Goal: Information Seeking & Learning: Learn about a topic

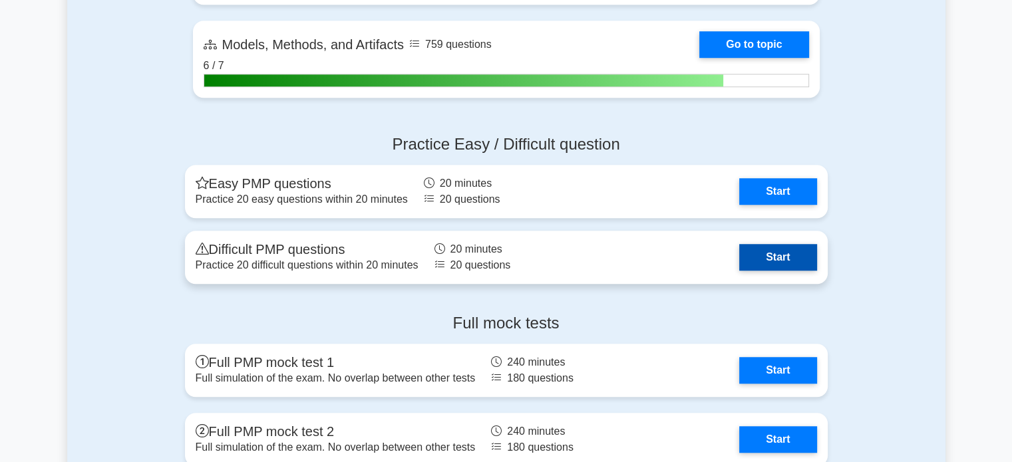
click at [767, 255] on link "Start" at bounding box center [777, 257] width 77 height 27
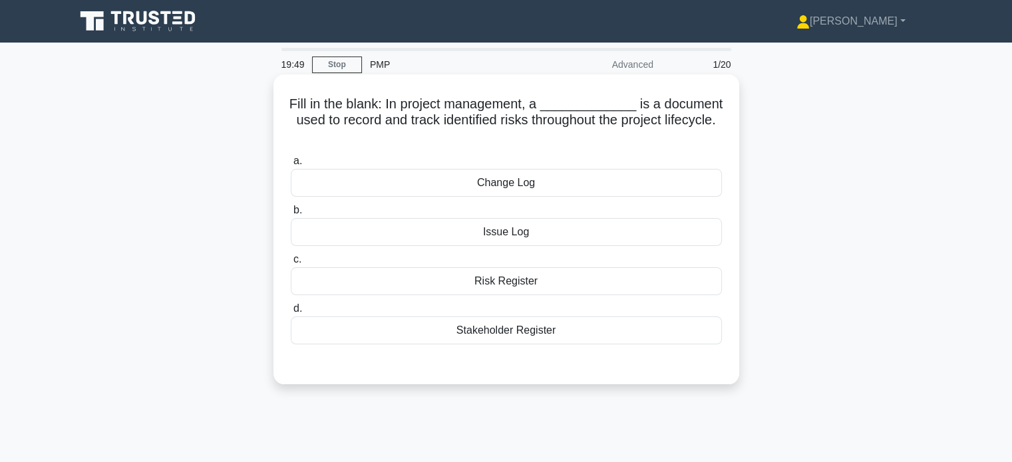
click at [510, 278] on div "Risk Register" at bounding box center [506, 281] width 431 height 28
click at [291, 264] on input "c. Risk Register" at bounding box center [291, 260] width 0 height 9
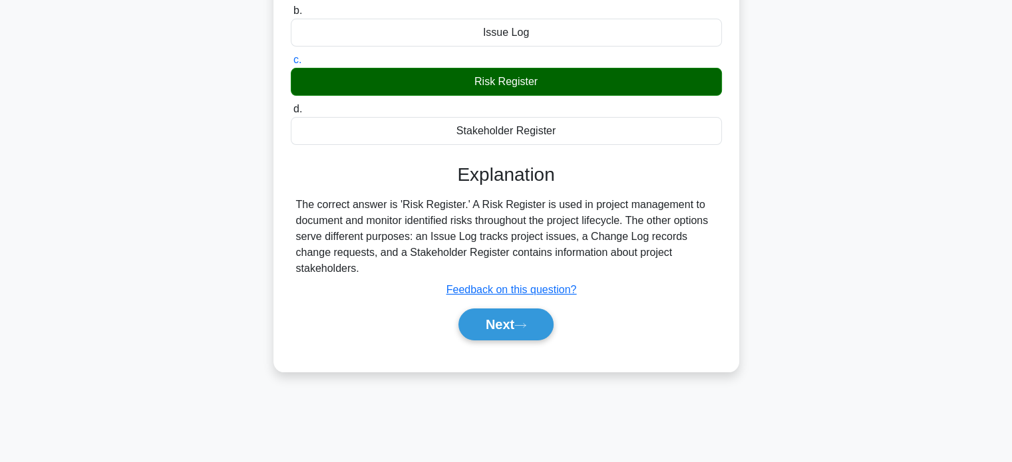
scroll to position [208, 0]
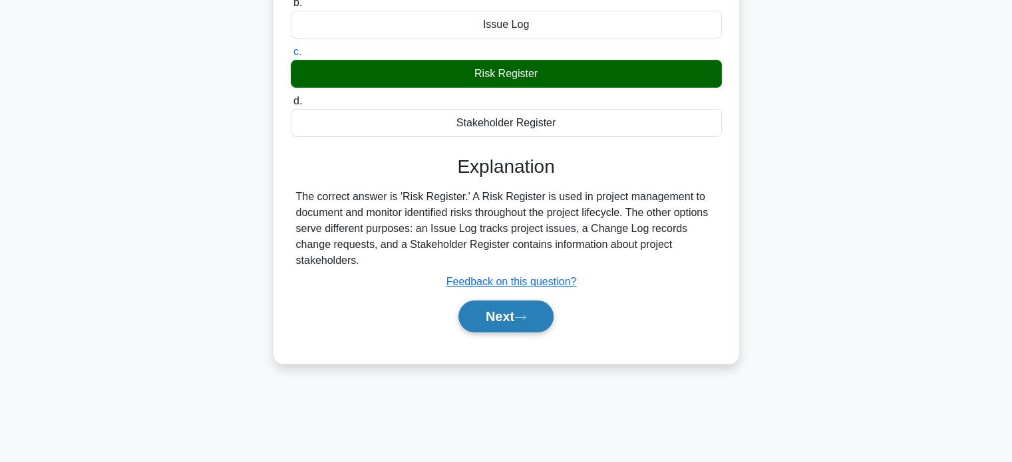
click at [525, 314] on icon at bounding box center [520, 317] width 12 height 7
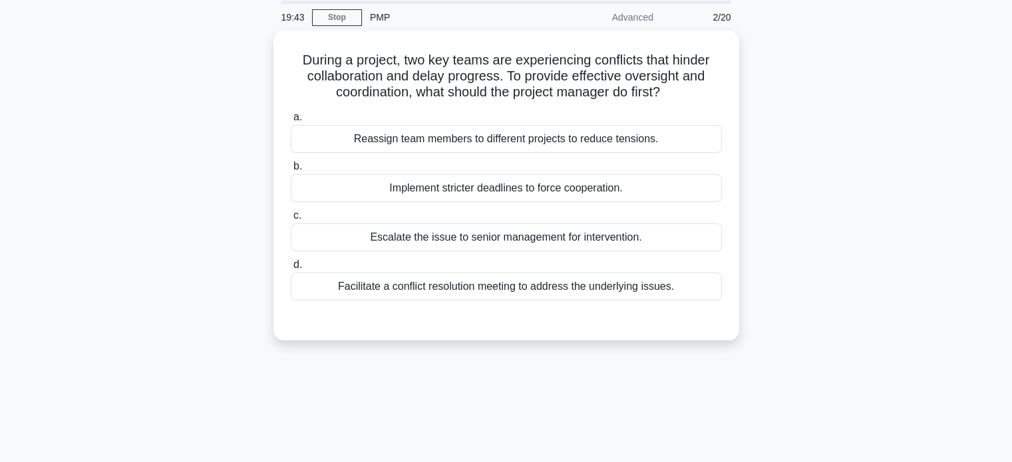
scroll to position [43, 0]
click at [556, 285] on div "Facilitate a conflict resolution meeting to address the underlying issues." at bounding box center [506, 288] width 431 height 28
click at [291, 271] on input "d. Facilitate a conflict resolution meeting to address the underlying issues." at bounding box center [291, 266] width 0 height 9
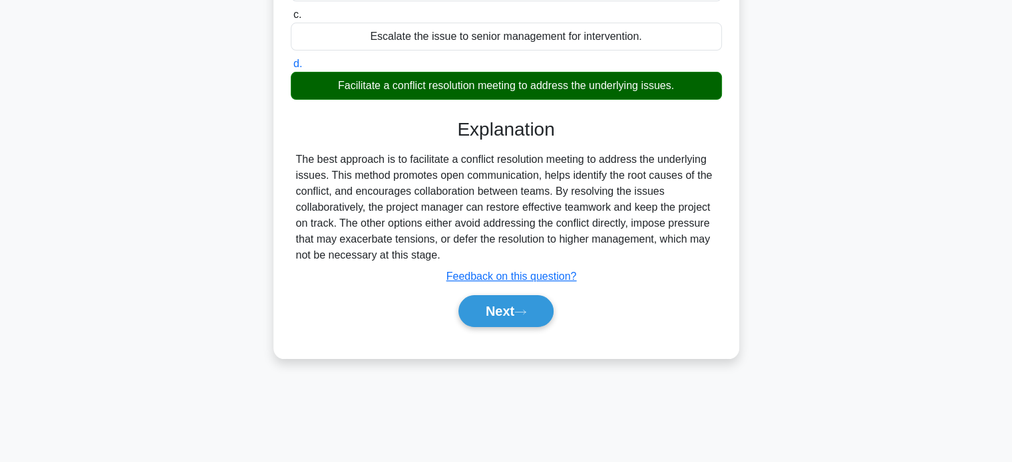
scroll to position [256, 0]
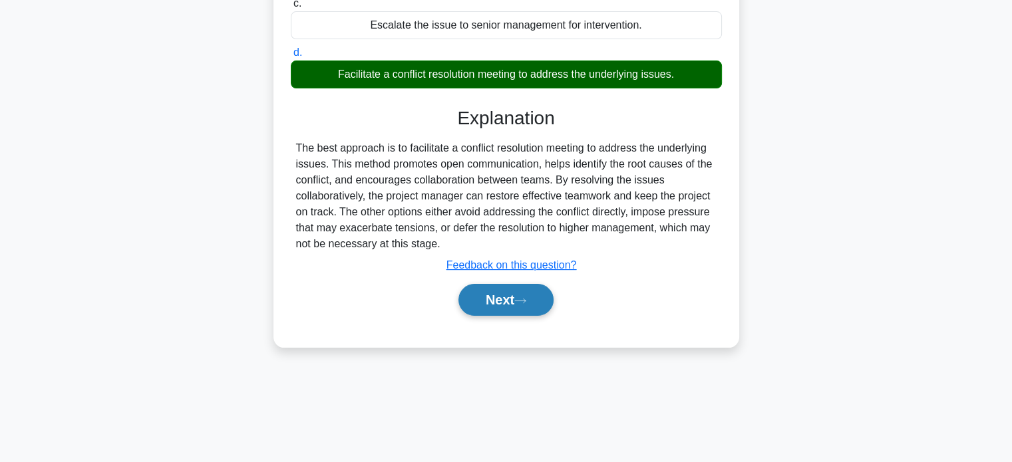
click at [488, 304] on button "Next" at bounding box center [505, 300] width 95 height 32
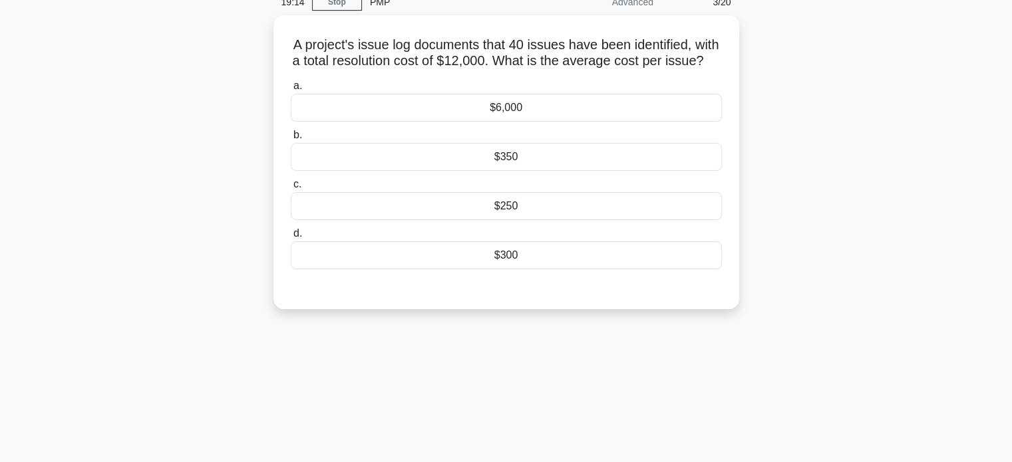
scroll to position [49, 0]
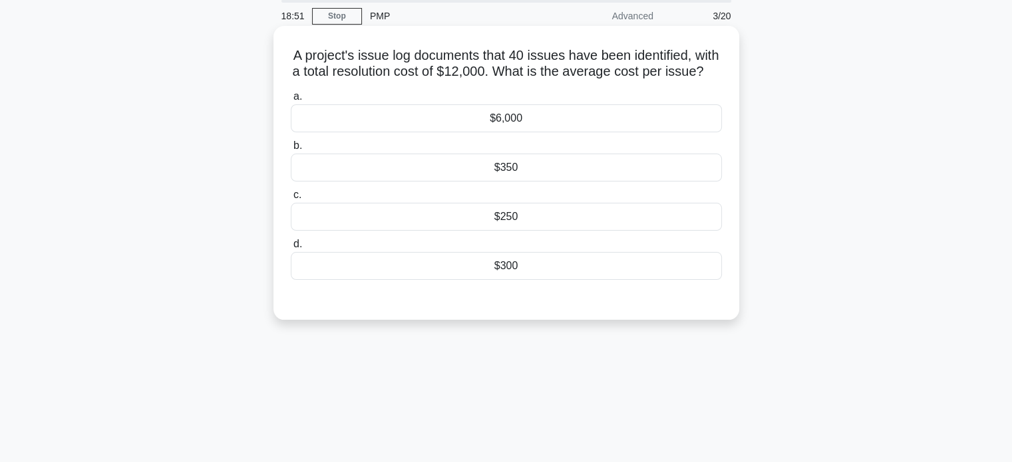
click at [504, 280] on div "$300" at bounding box center [506, 266] width 431 height 28
click at [291, 249] on input "d. $300" at bounding box center [291, 244] width 0 height 9
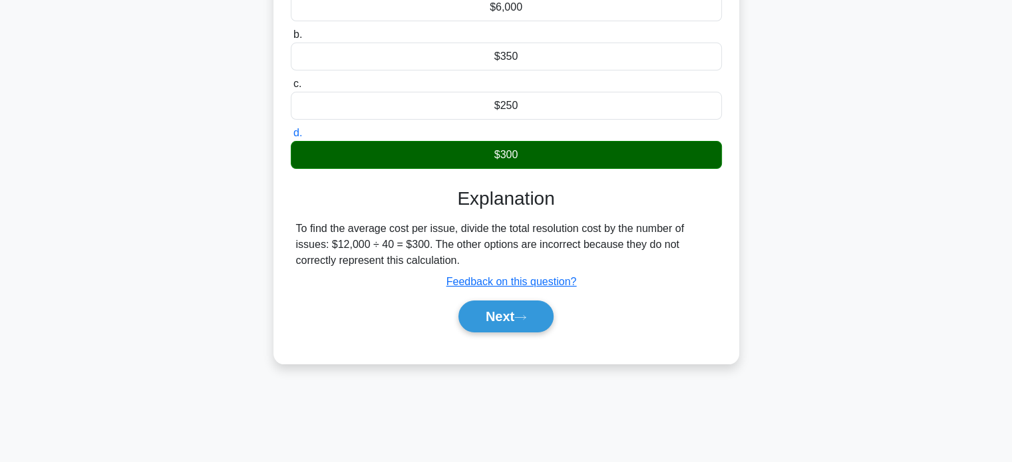
scroll to position [167, 0]
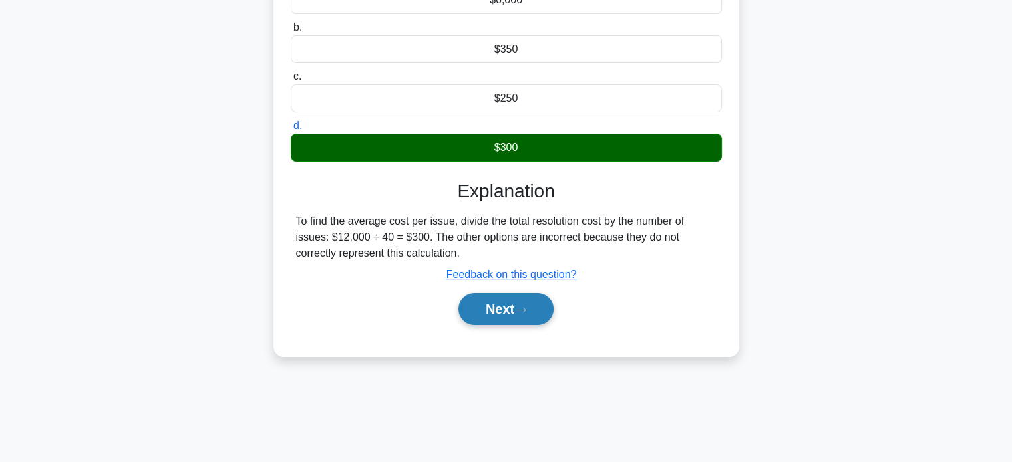
click at [490, 324] on button "Next" at bounding box center [505, 309] width 95 height 32
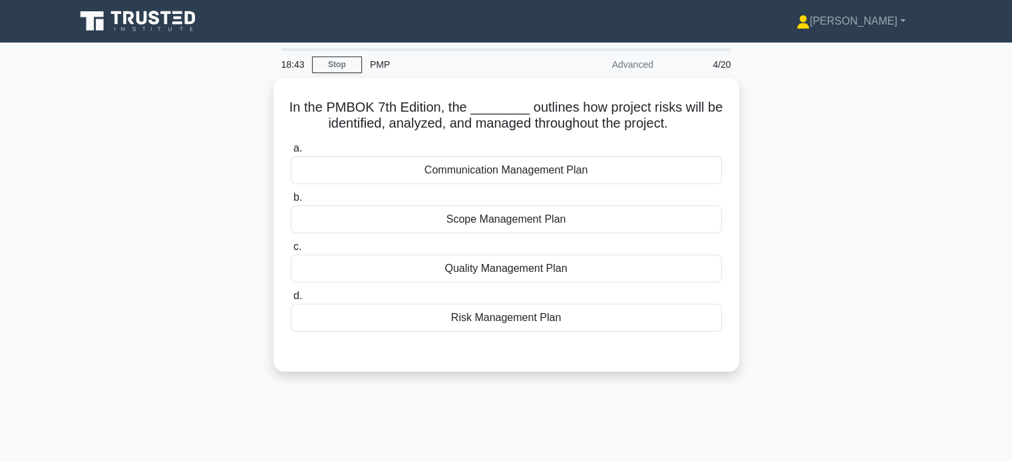
scroll to position [0, 0]
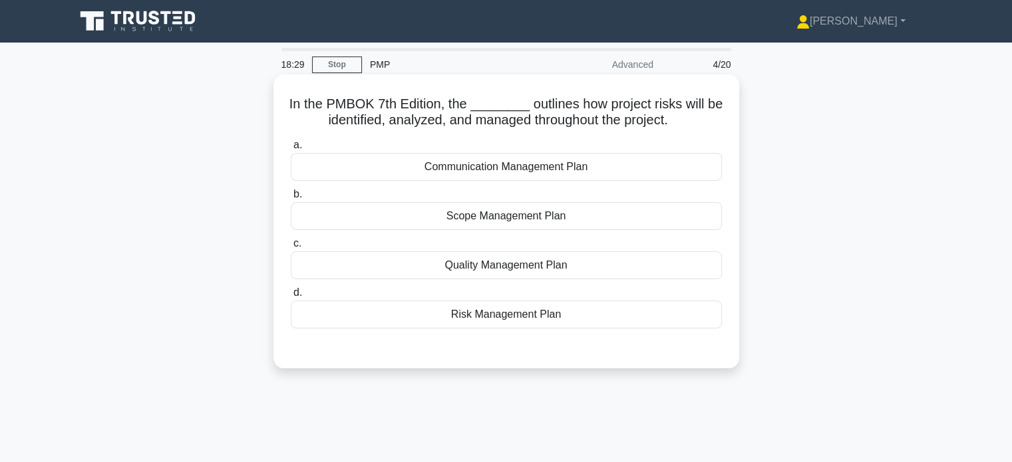
click at [544, 311] on div "Risk Management Plan" at bounding box center [506, 315] width 431 height 28
click at [291, 297] on input "d. Risk Management Plan" at bounding box center [291, 293] width 0 height 9
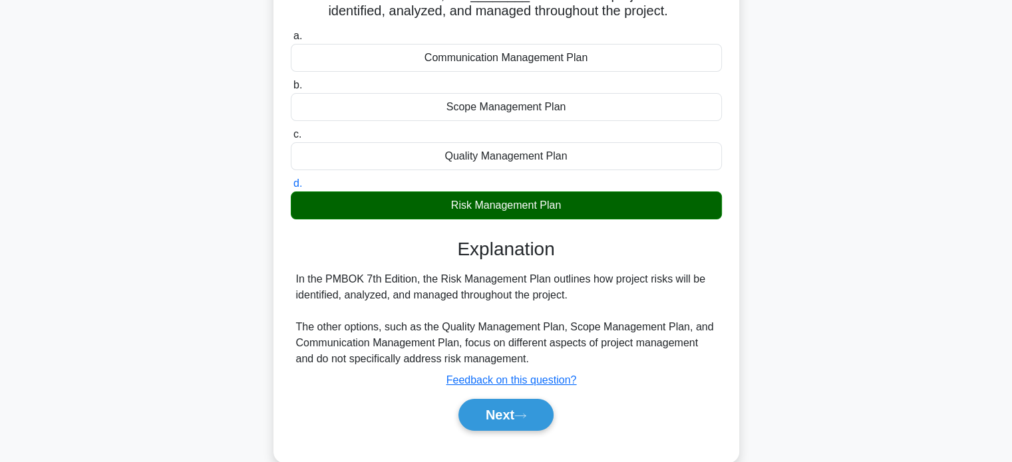
scroll to position [141, 0]
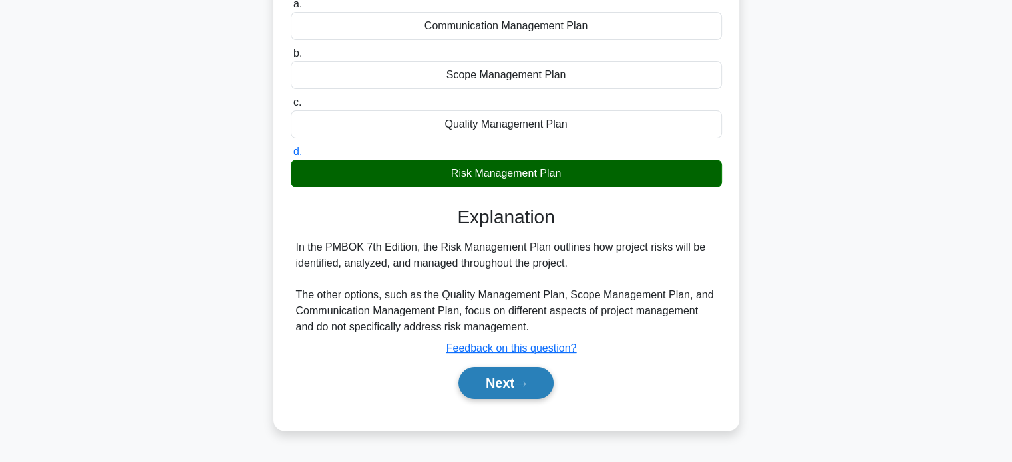
click at [494, 386] on button "Next" at bounding box center [505, 383] width 95 height 32
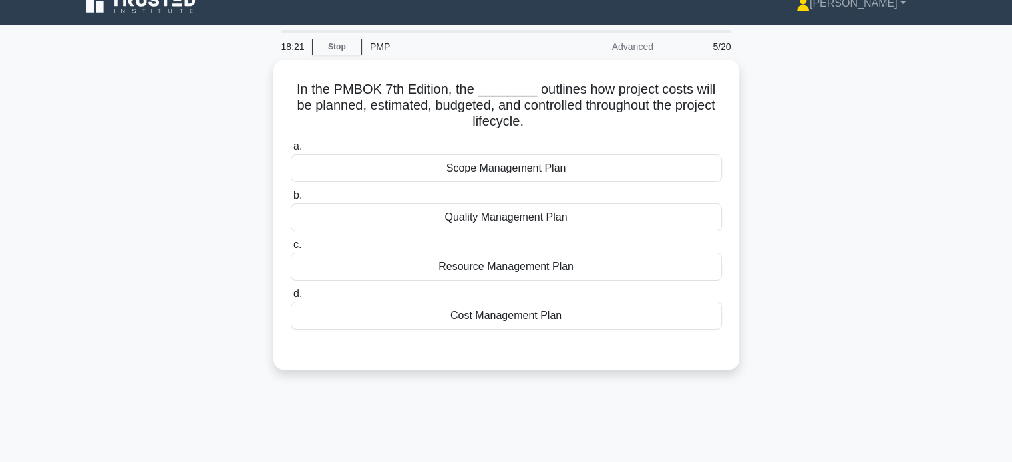
scroll to position [17, 0]
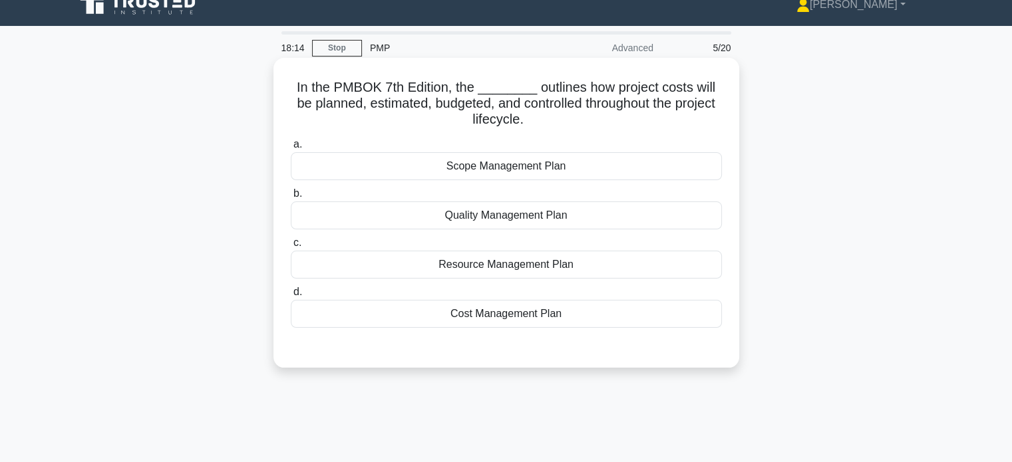
click at [500, 313] on div "Cost Management Plan" at bounding box center [506, 314] width 431 height 28
click at [291, 297] on input "d. Cost Management Plan" at bounding box center [291, 292] width 0 height 9
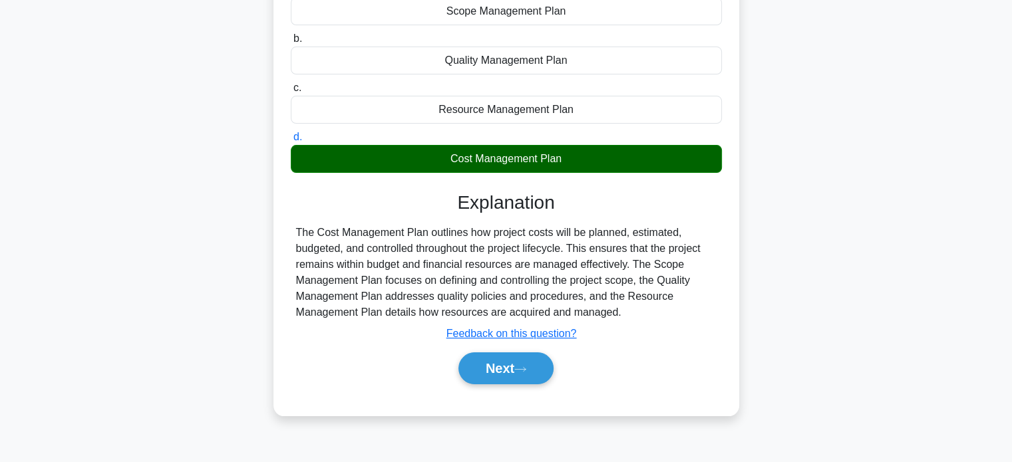
scroll to position [179, 0]
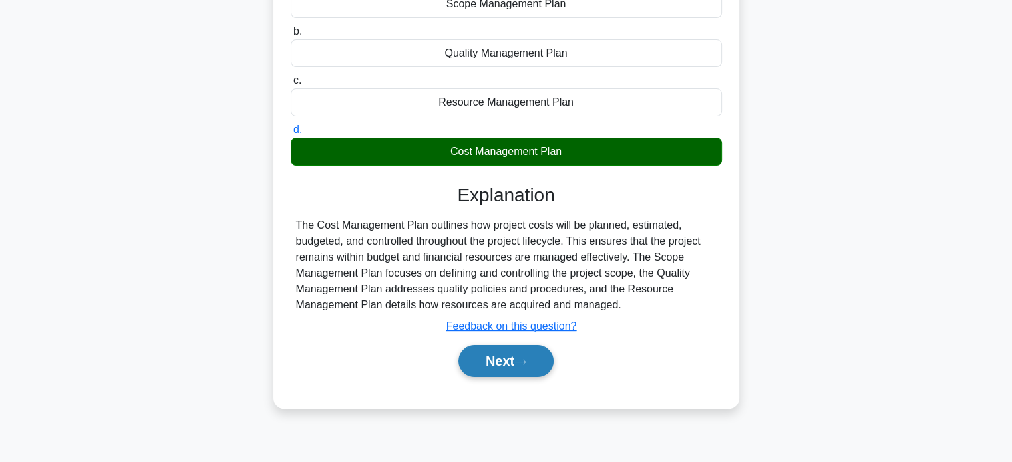
click at [533, 357] on button "Next" at bounding box center [505, 361] width 95 height 32
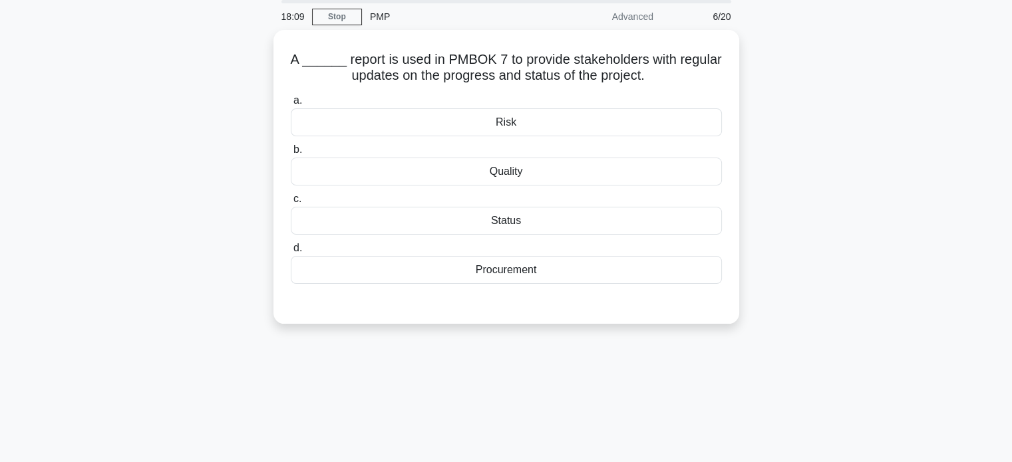
scroll to position [43, 0]
click at [603, 223] on div "Status" at bounding box center [506, 222] width 431 height 28
click at [291, 205] on input "c. Status" at bounding box center [291, 200] width 0 height 9
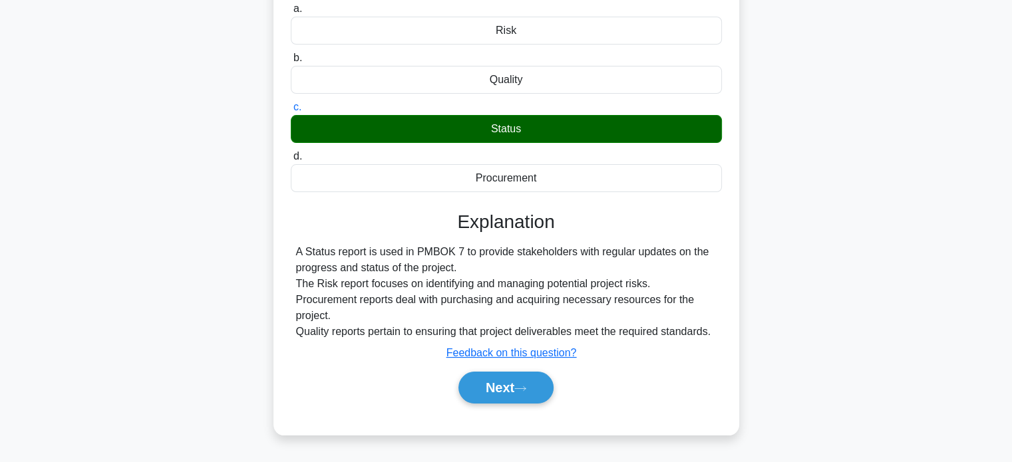
scroll to position [157, 0]
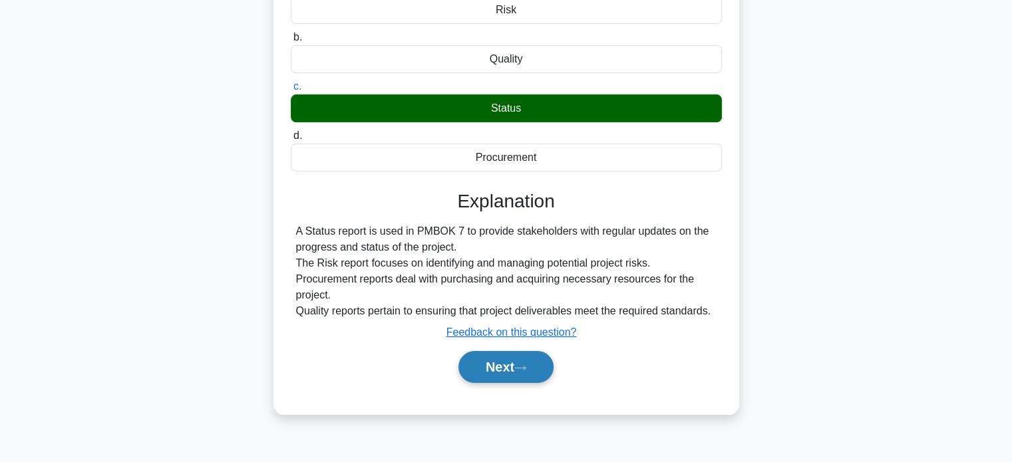
click at [464, 369] on button "Next" at bounding box center [505, 367] width 95 height 32
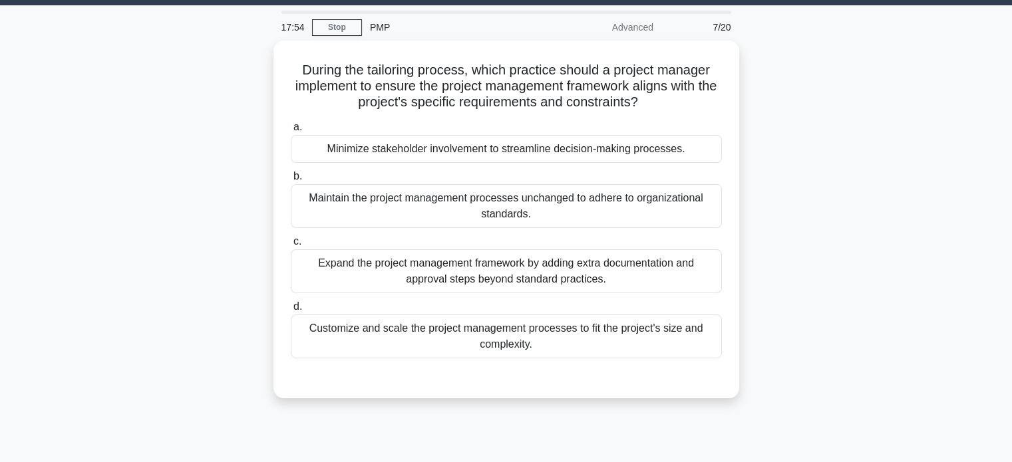
scroll to position [27, 0]
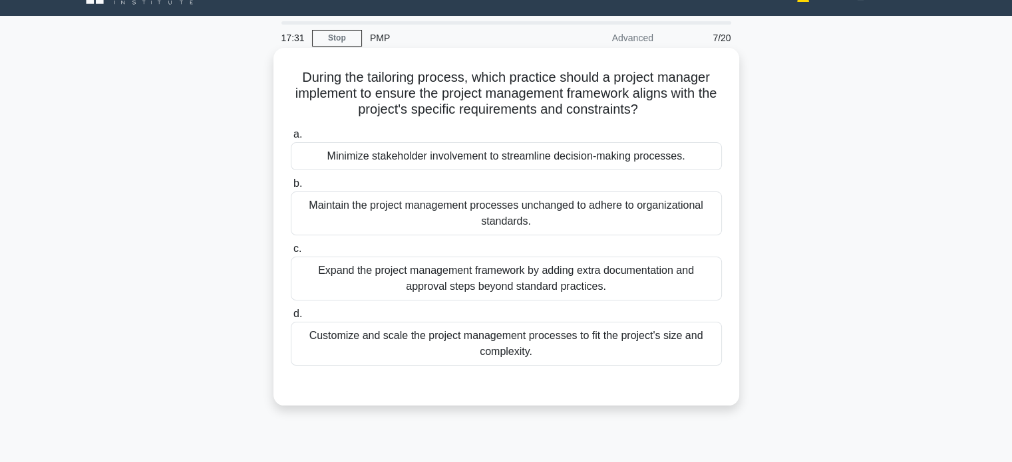
click at [570, 359] on div "Customize and scale the project management processes to fit the project's size …" at bounding box center [506, 344] width 431 height 44
click at [291, 319] on input "d. Customize and scale the project management processes to fit the project's si…" at bounding box center [291, 314] width 0 height 9
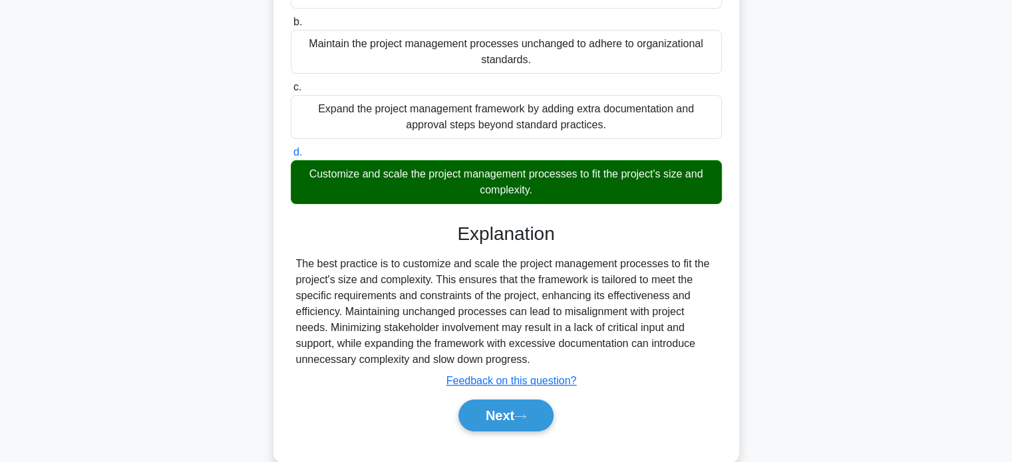
scroll to position [228, 0]
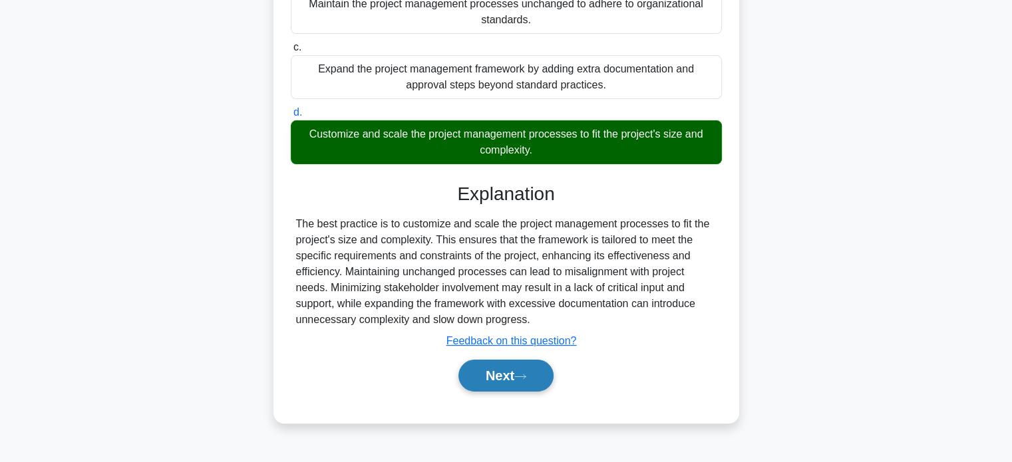
click at [506, 377] on button "Next" at bounding box center [505, 376] width 95 height 32
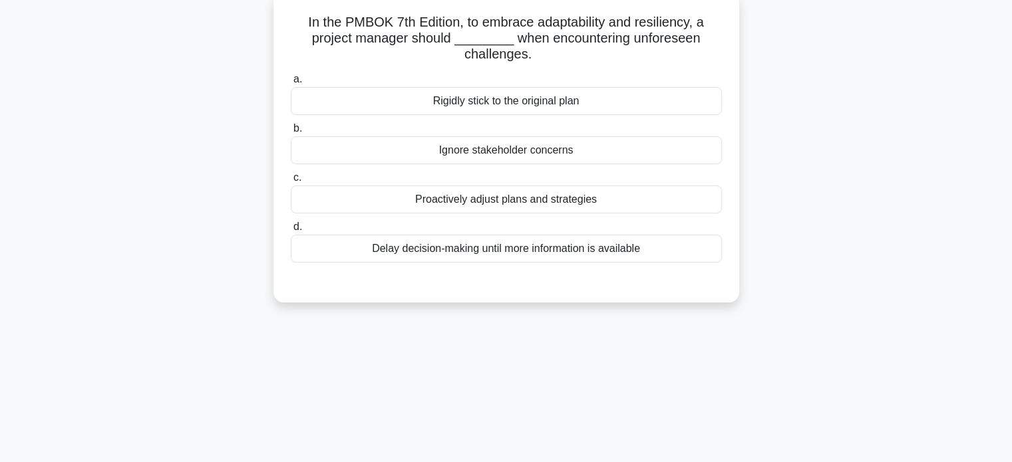
scroll to position [68, 0]
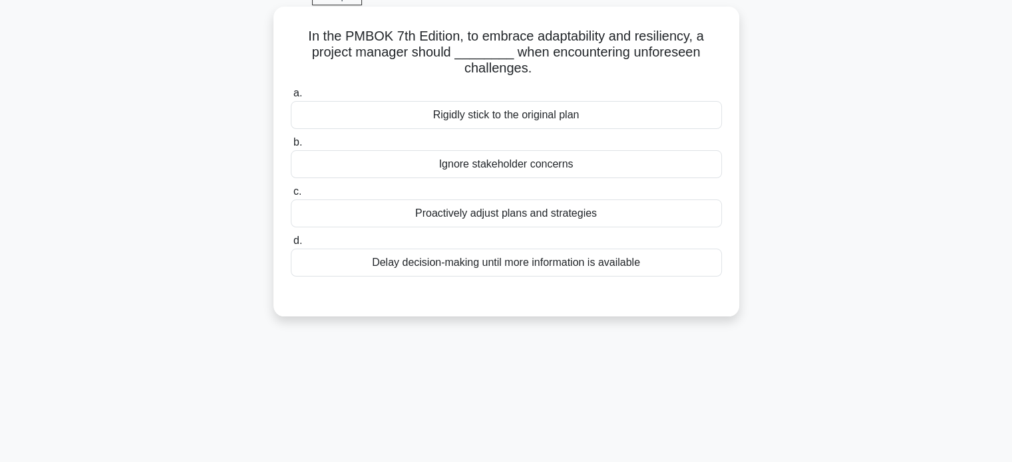
click at [562, 218] on div "Proactively adjust plans and strategies" at bounding box center [506, 214] width 431 height 28
click at [291, 196] on input "c. Proactively adjust plans and strategies" at bounding box center [291, 192] width 0 height 9
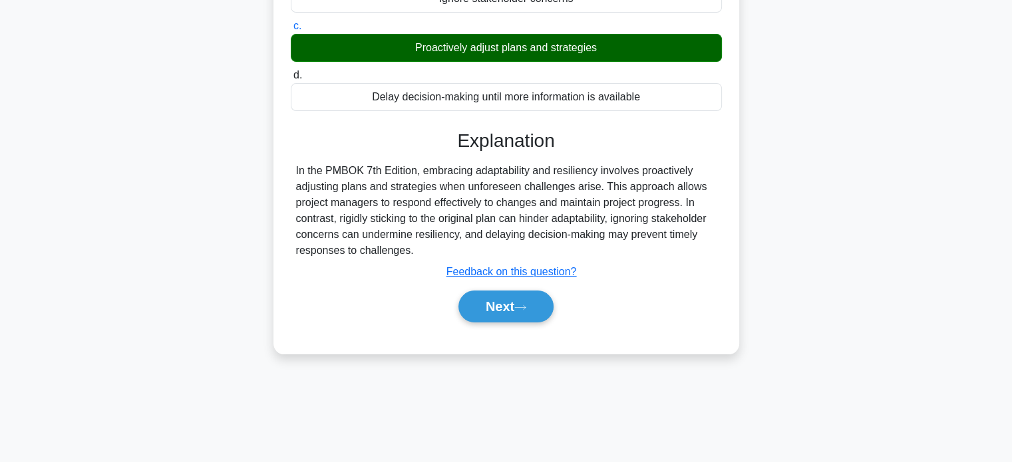
scroll to position [256, 0]
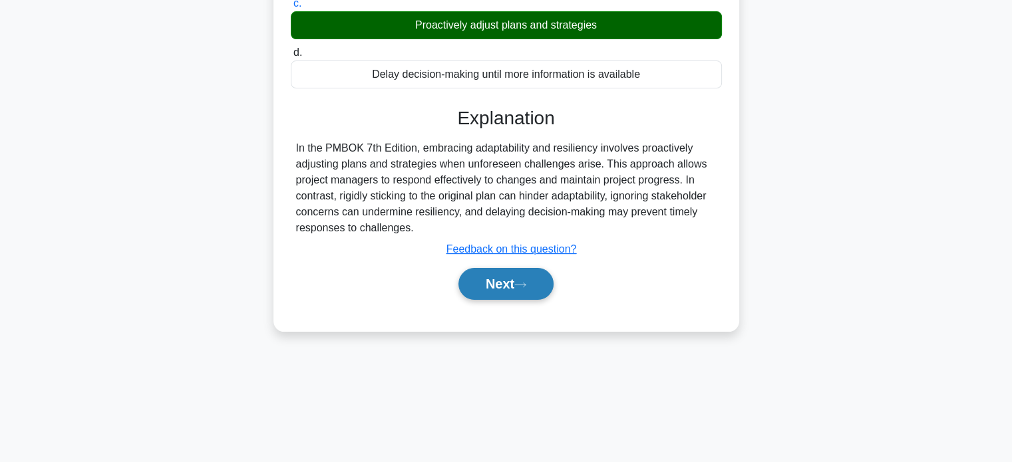
click at [498, 288] on button "Next" at bounding box center [505, 284] width 95 height 32
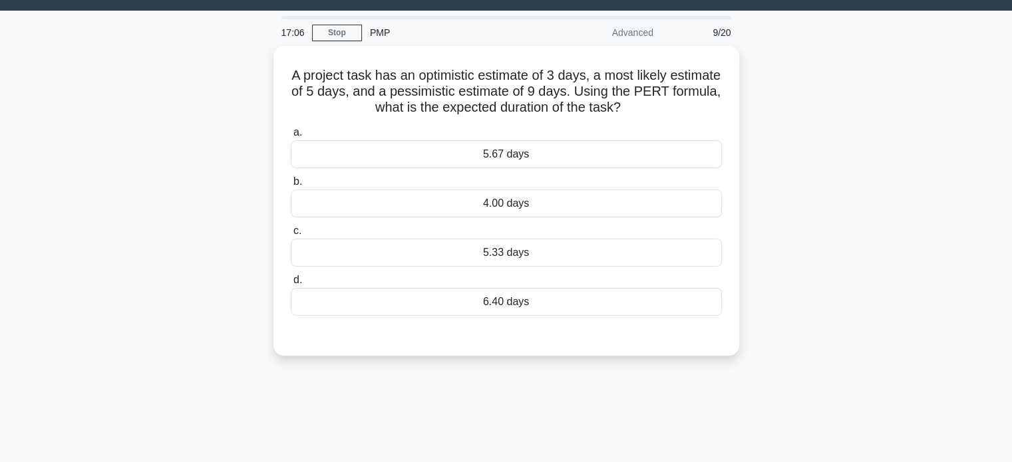
scroll to position [33, 0]
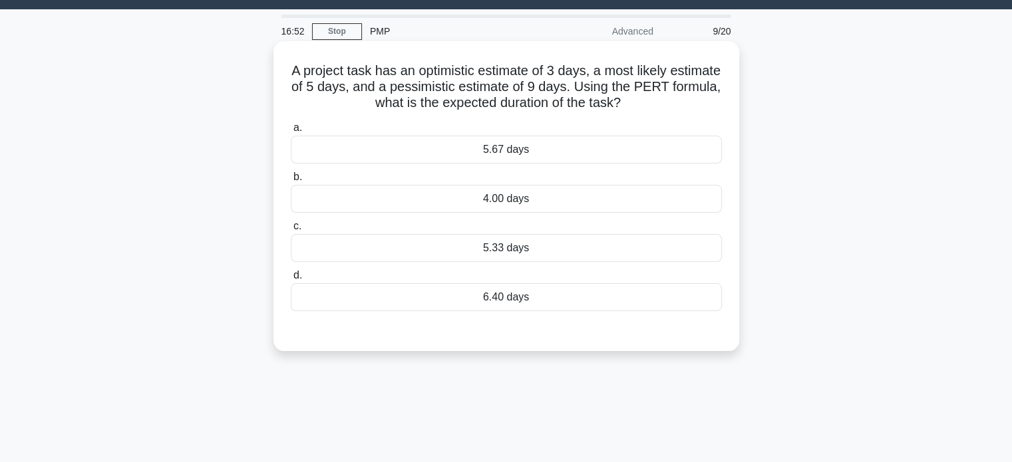
click at [648, 154] on div "5.67 days" at bounding box center [506, 150] width 431 height 28
click at [291, 132] on input "a. 5.67 days" at bounding box center [291, 128] width 0 height 9
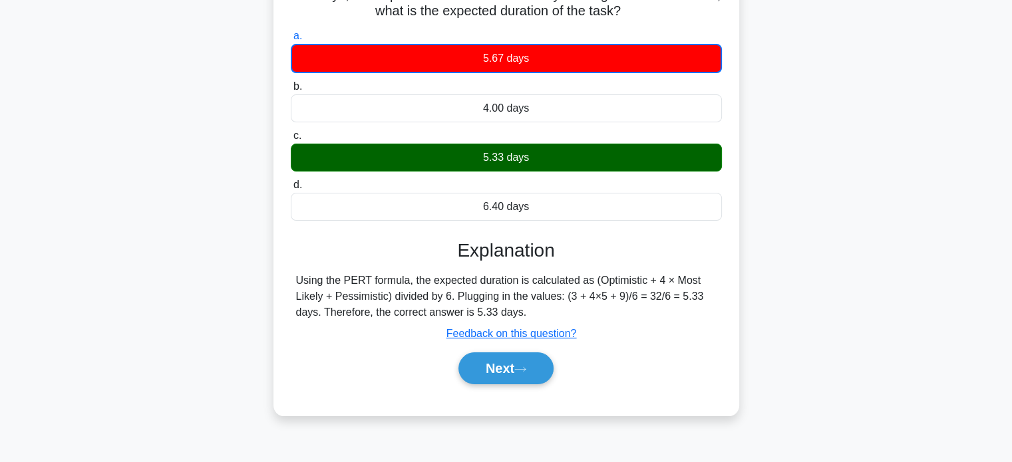
scroll to position [129, 0]
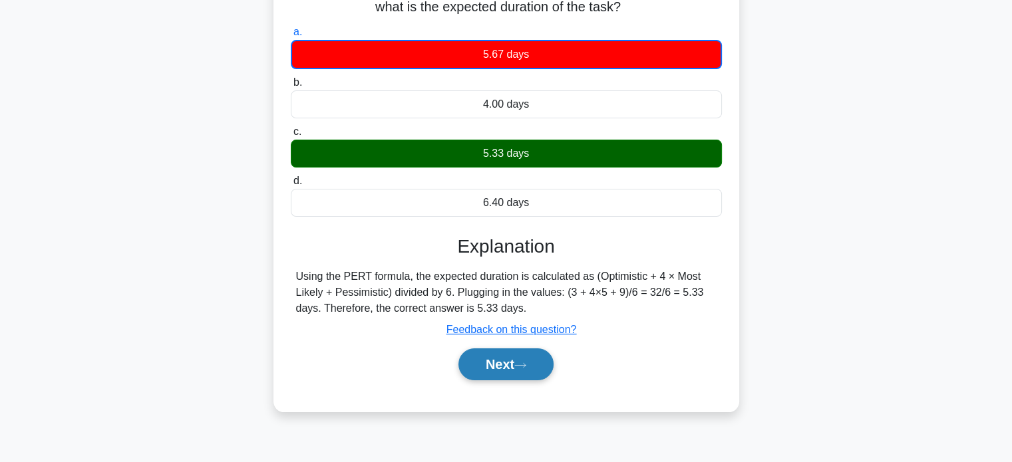
click at [506, 361] on button "Next" at bounding box center [505, 365] width 95 height 32
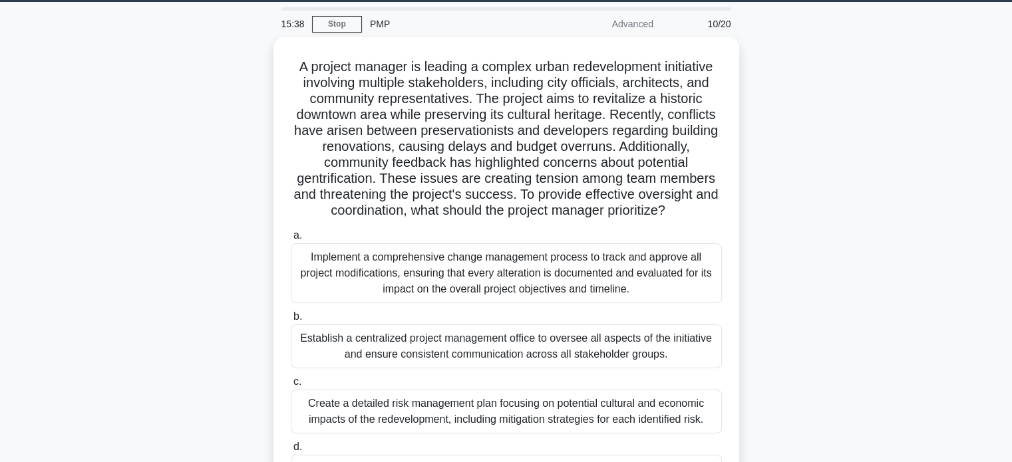
scroll to position [147, 0]
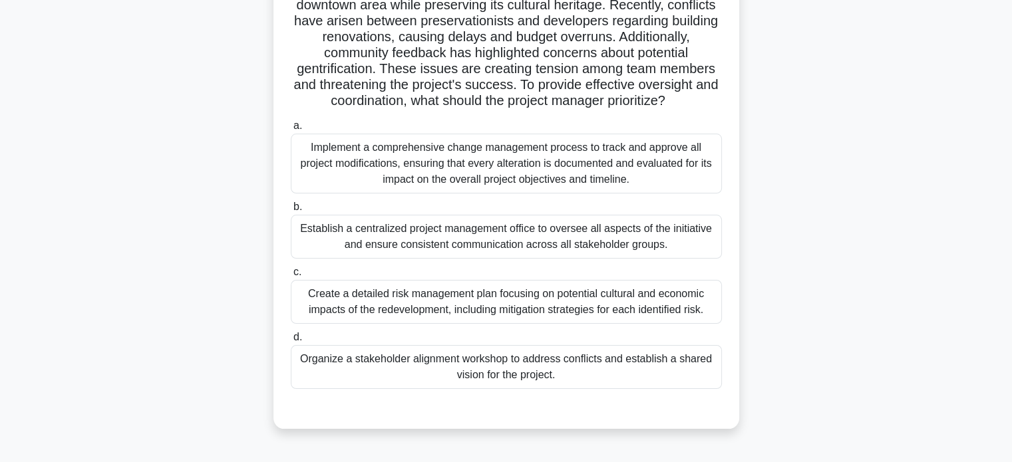
click at [659, 179] on div "Implement a comprehensive change management process to track and approve all pr…" at bounding box center [506, 164] width 431 height 60
click at [291, 130] on input "a. Implement a comprehensive change management process to track and approve all…" at bounding box center [291, 126] width 0 height 9
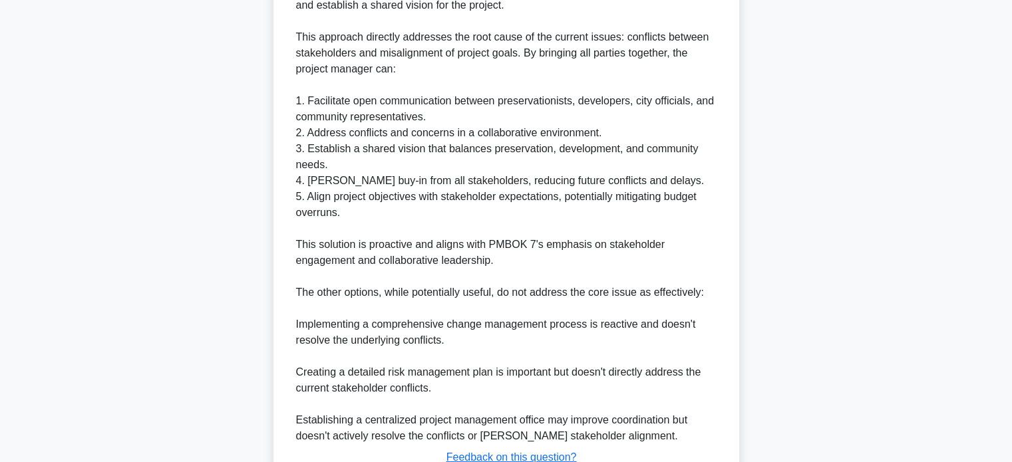
scroll to position [709, 0]
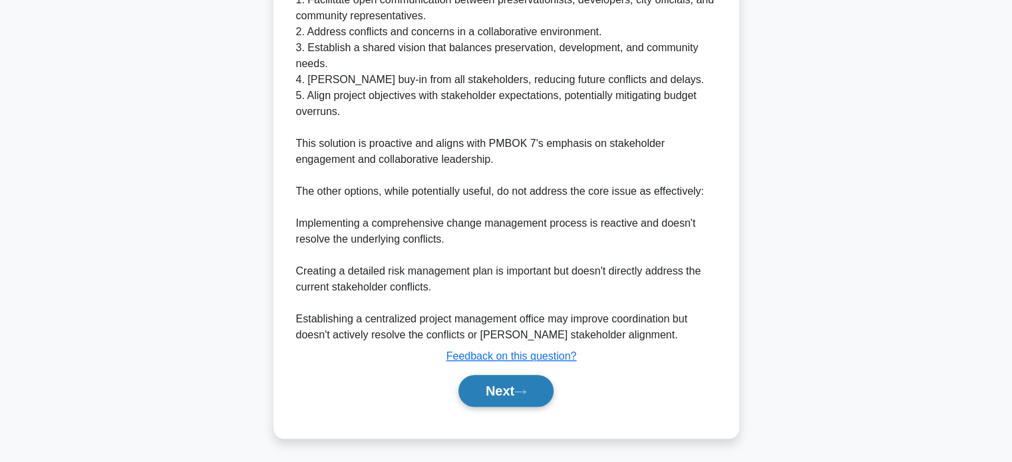
click at [543, 388] on button "Next" at bounding box center [505, 391] width 95 height 32
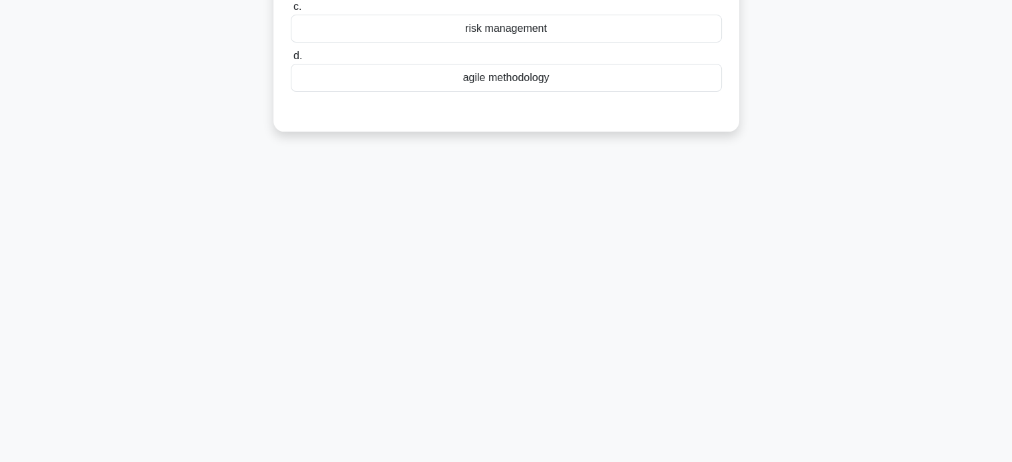
scroll to position [256, 0]
click at [514, 391] on div "15:08 Stop PMP Advanced 11/20 Fill in the blank: The _________ approach emphasi…" at bounding box center [506, 124] width 878 height 665
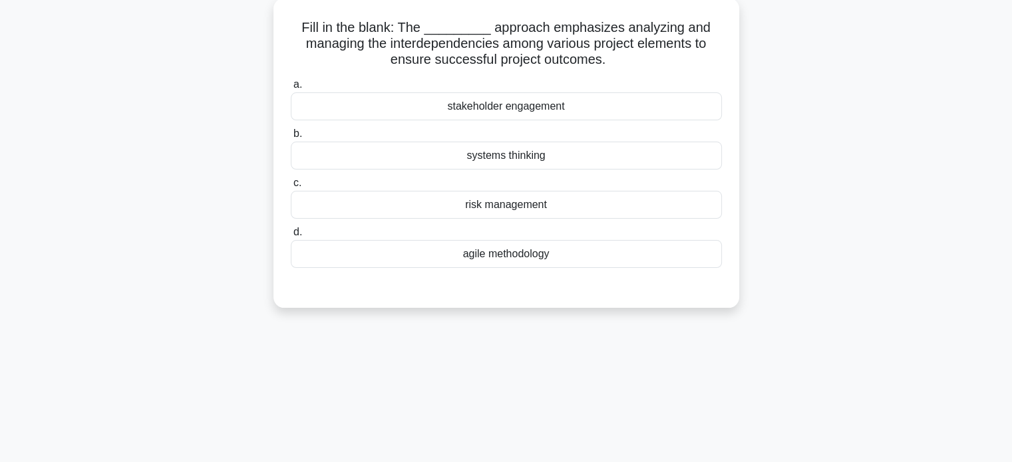
scroll to position [0, 0]
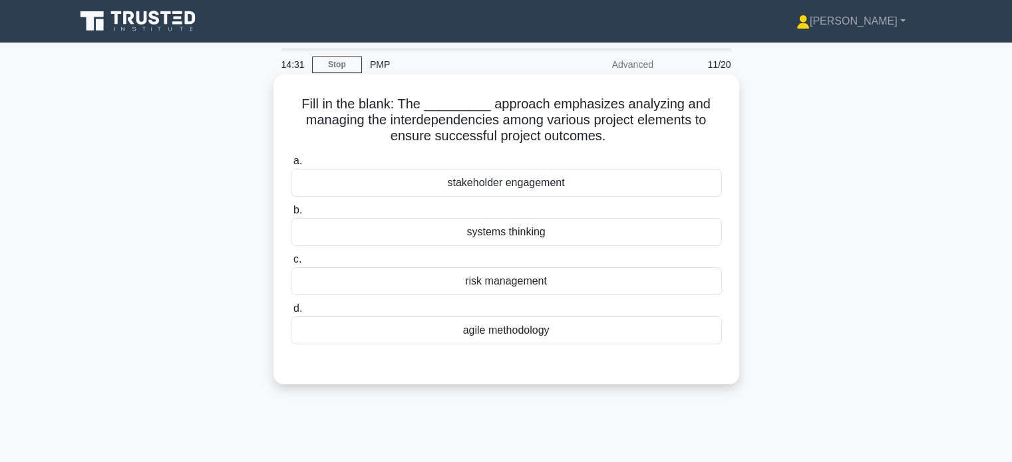
click at [609, 185] on div "stakeholder engagement" at bounding box center [506, 183] width 431 height 28
click at [291, 166] on input "a. stakeholder engagement" at bounding box center [291, 161] width 0 height 9
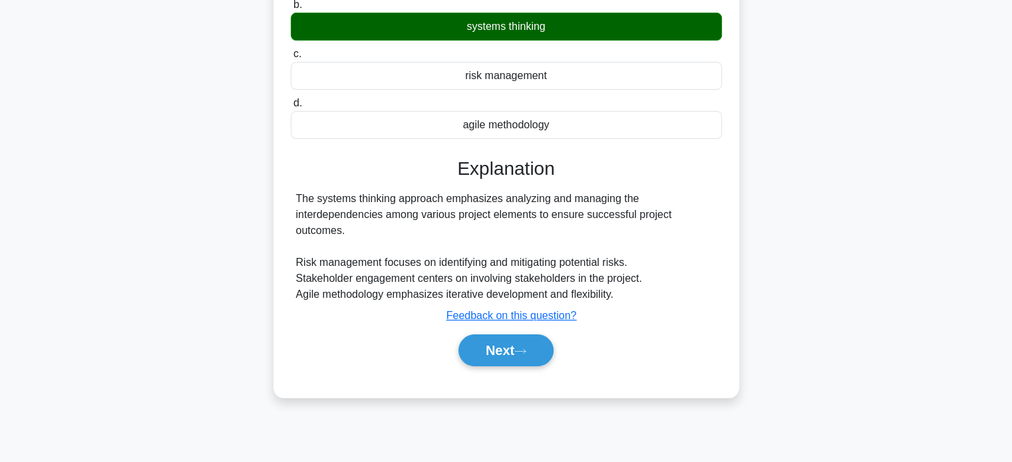
scroll to position [216, 0]
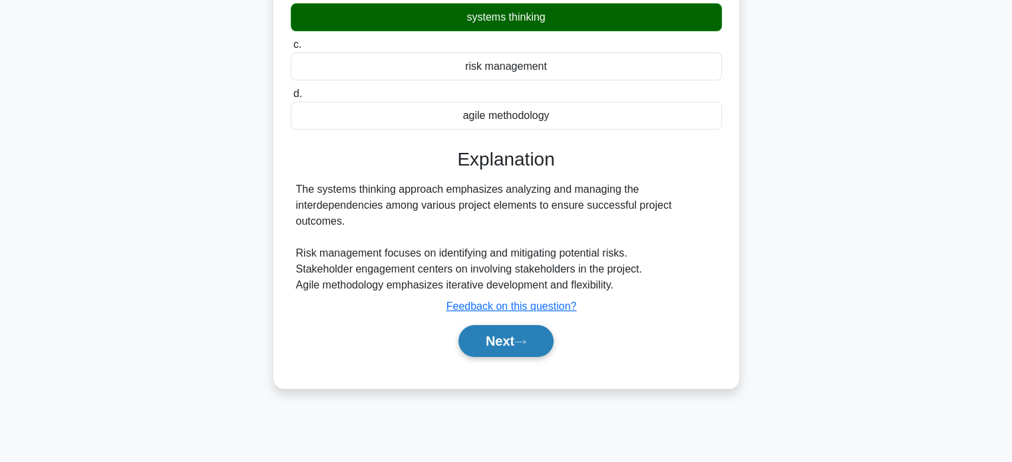
click at [534, 337] on button "Next" at bounding box center [505, 341] width 95 height 32
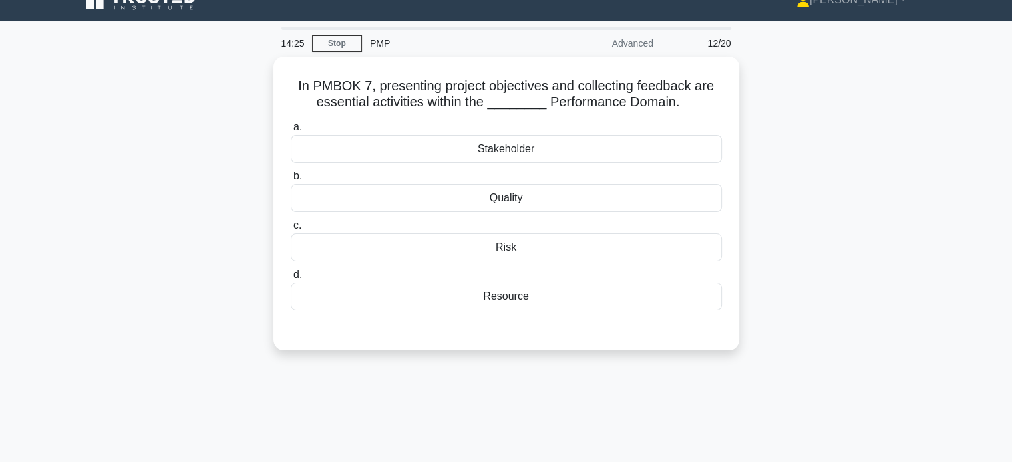
scroll to position [16, 0]
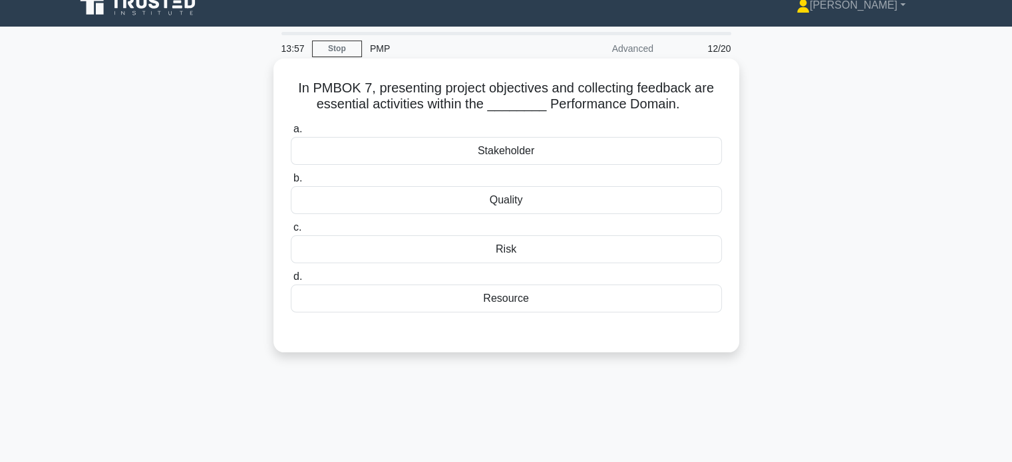
click at [583, 302] on div "Resource" at bounding box center [506, 299] width 431 height 28
click at [291, 281] on input "d. Resource" at bounding box center [291, 277] width 0 height 9
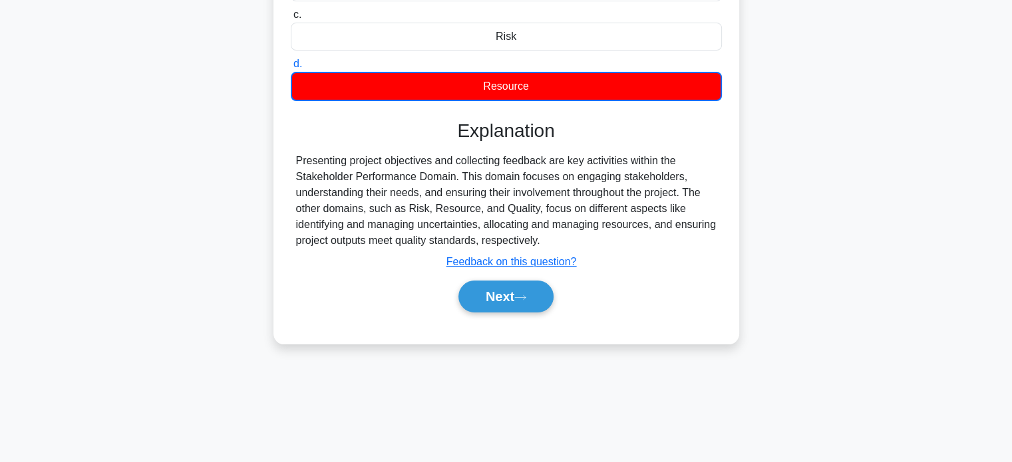
scroll to position [235, 0]
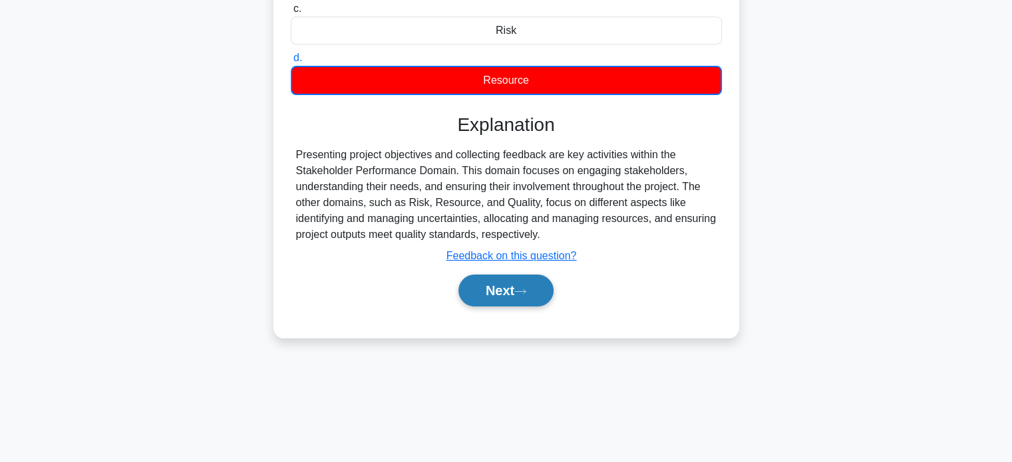
click at [502, 295] on button "Next" at bounding box center [505, 291] width 95 height 32
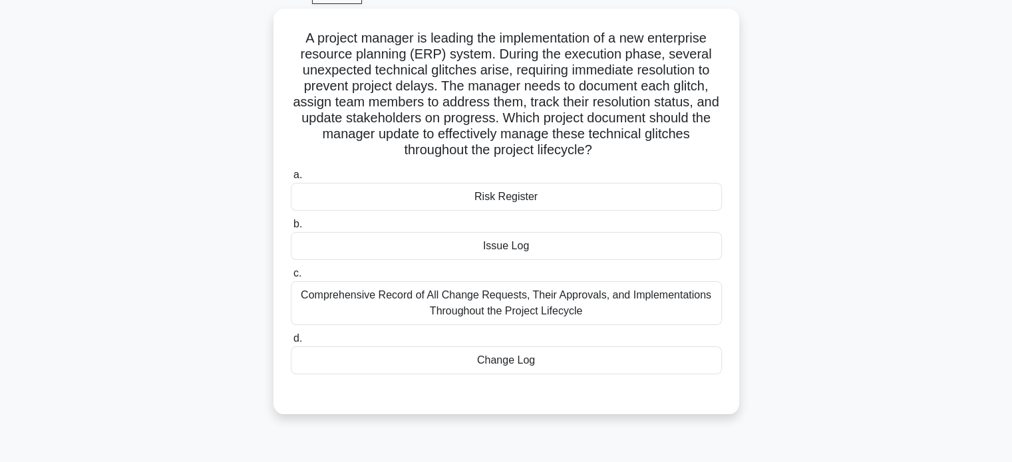
scroll to position [67, 0]
click at [556, 250] on div "Issue Log" at bounding box center [506, 246] width 431 height 28
click at [291, 228] on input "b. Issue Log" at bounding box center [291, 224] width 0 height 9
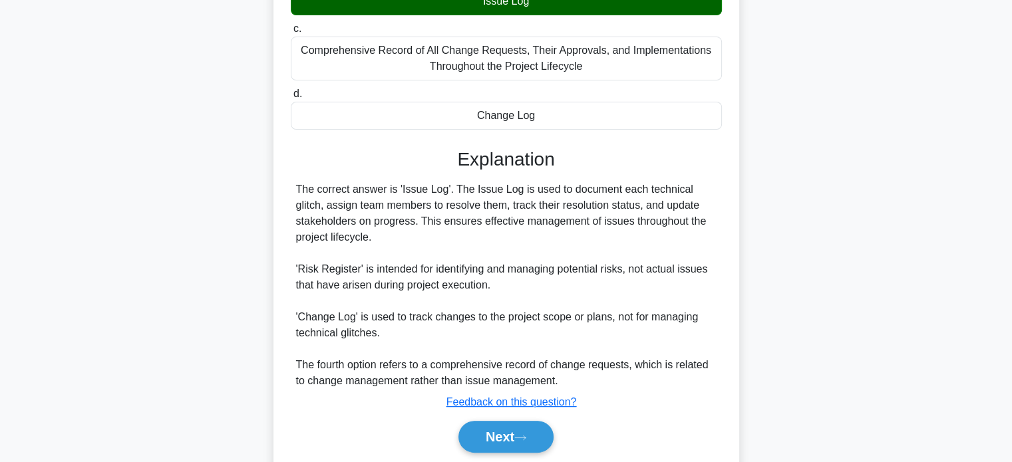
scroll to position [317, 0]
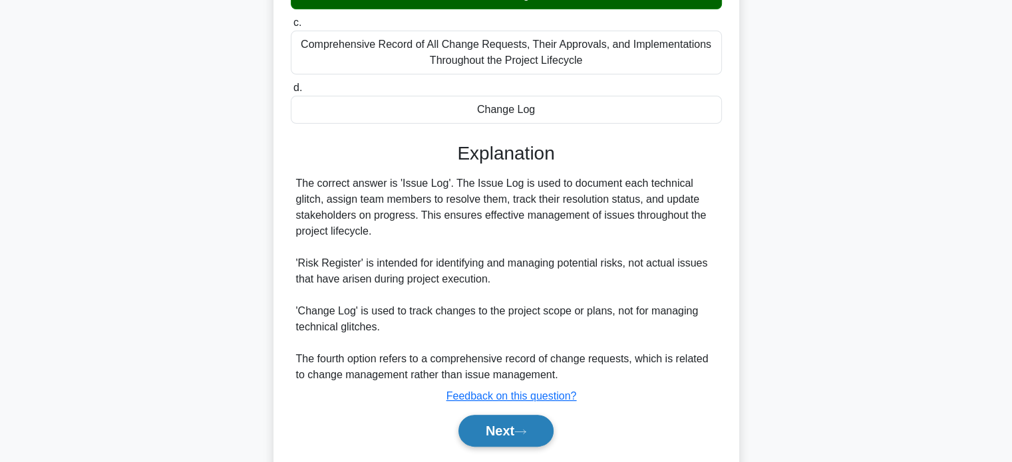
click at [538, 435] on button "Next" at bounding box center [505, 431] width 95 height 32
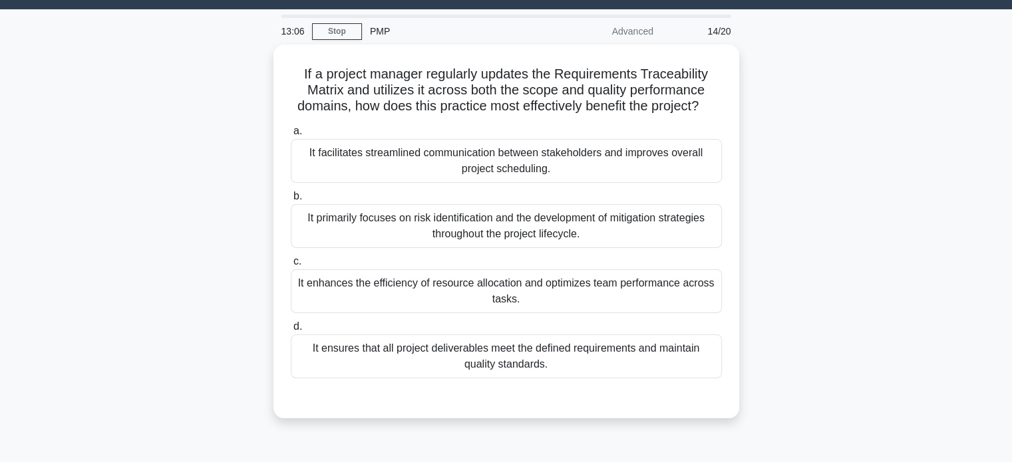
scroll to position [31, 0]
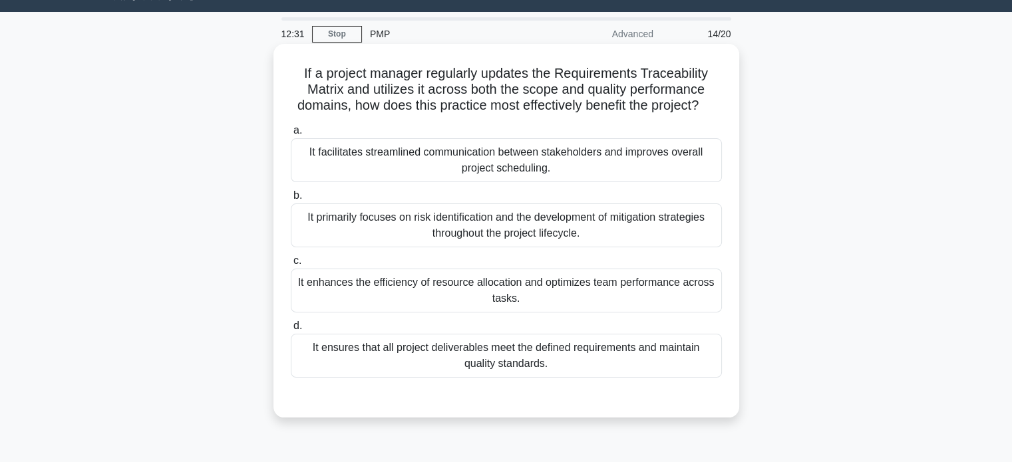
click at [574, 311] on div "It enhances the efficiency of resource allocation and optimizes team performanc…" at bounding box center [506, 291] width 431 height 44
click at [291, 265] on input "c. It enhances the efficiency of resource allocation and optimizes team perform…" at bounding box center [291, 261] width 0 height 9
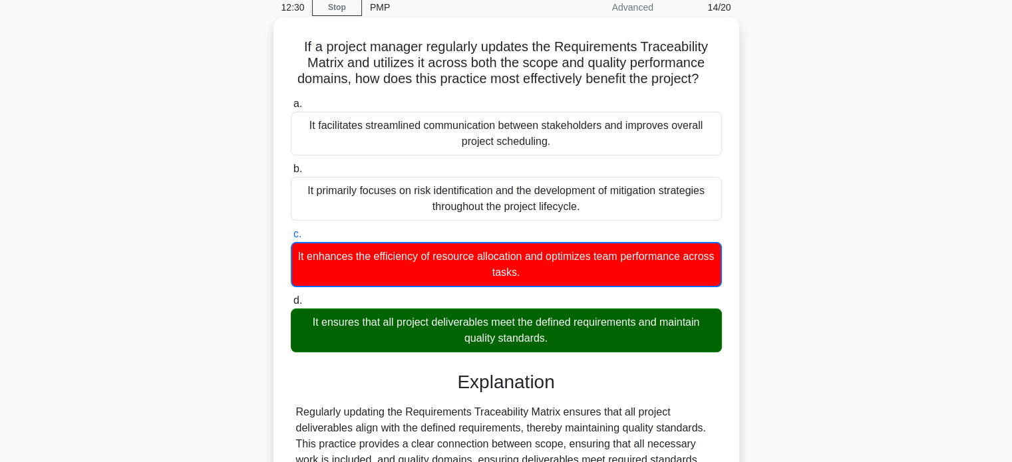
scroll to position [55, 0]
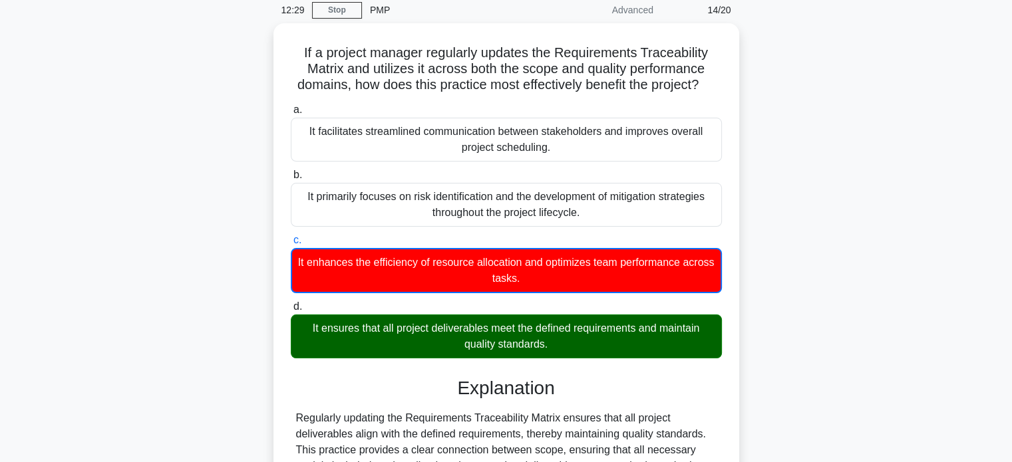
click at [802, 229] on div "If a project manager regularly updates the Requirements Traceability Matrix and…" at bounding box center [506, 336] width 878 height 626
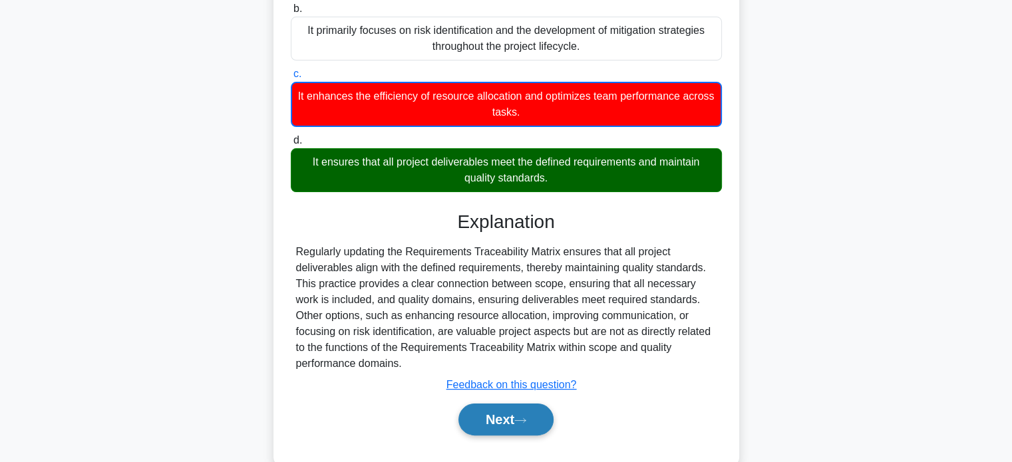
click at [493, 436] on button "Next" at bounding box center [505, 420] width 95 height 32
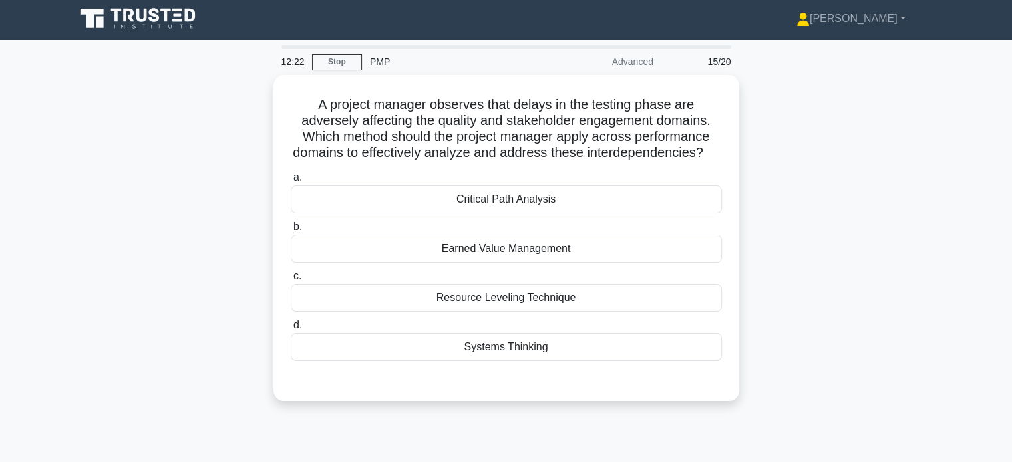
scroll to position [0, 0]
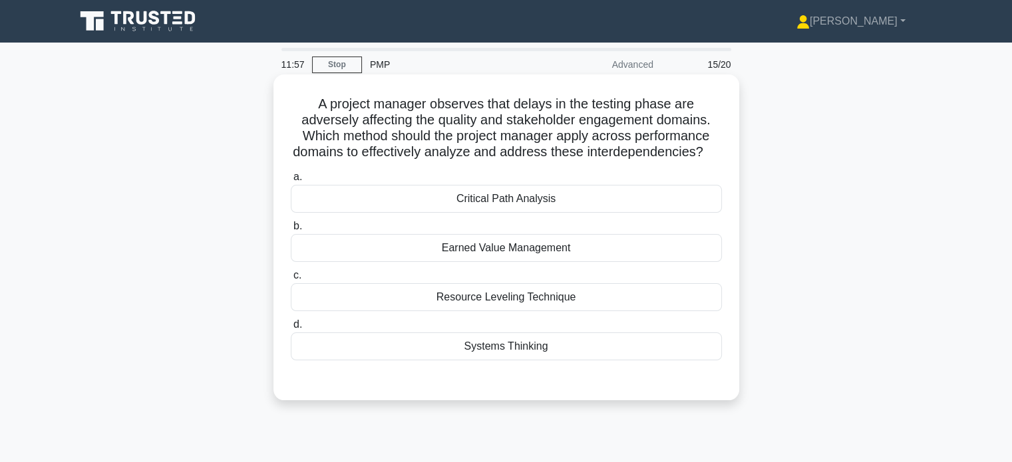
click at [626, 211] on div "Critical Path Analysis" at bounding box center [506, 199] width 431 height 28
click at [291, 182] on input "a. Critical Path Analysis" at bounding box center [291, 177] width 0 height 9
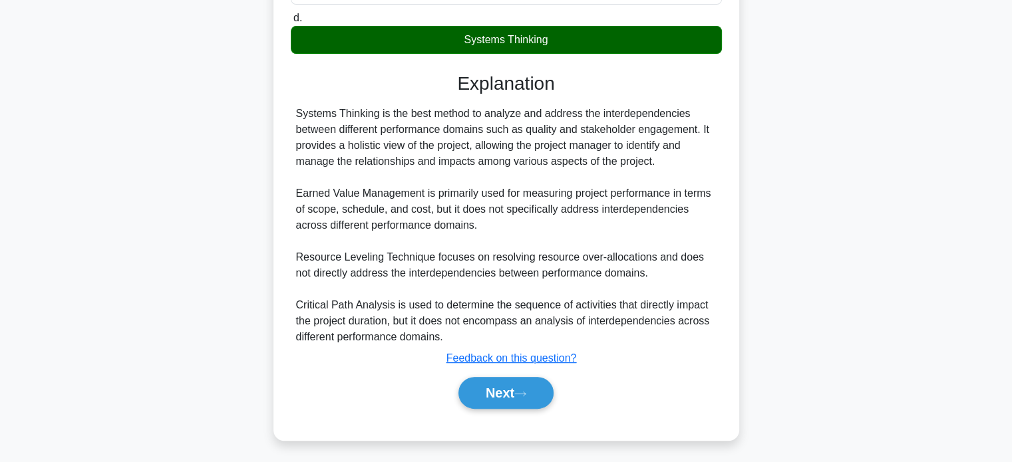
scroll to position [326, 0]
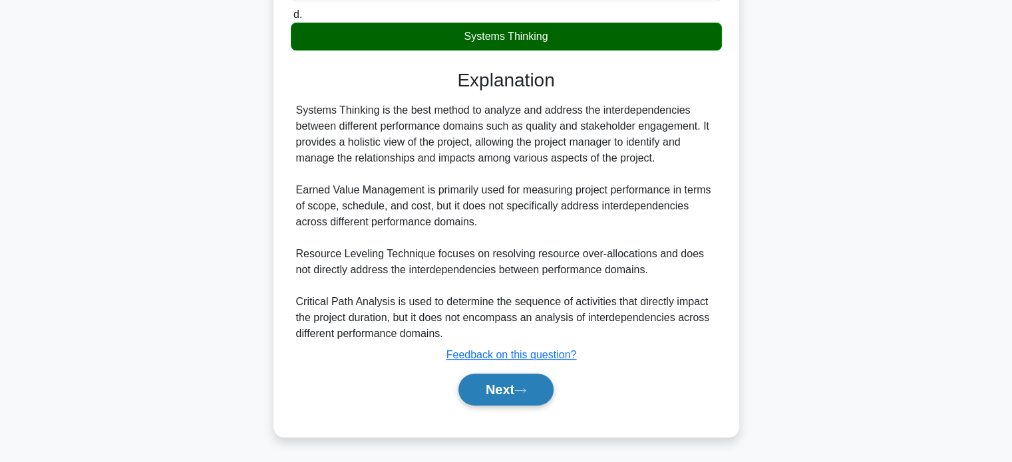
click at [541, 394] on button "Next" at bounding box center [505, 390] width 95 height 32
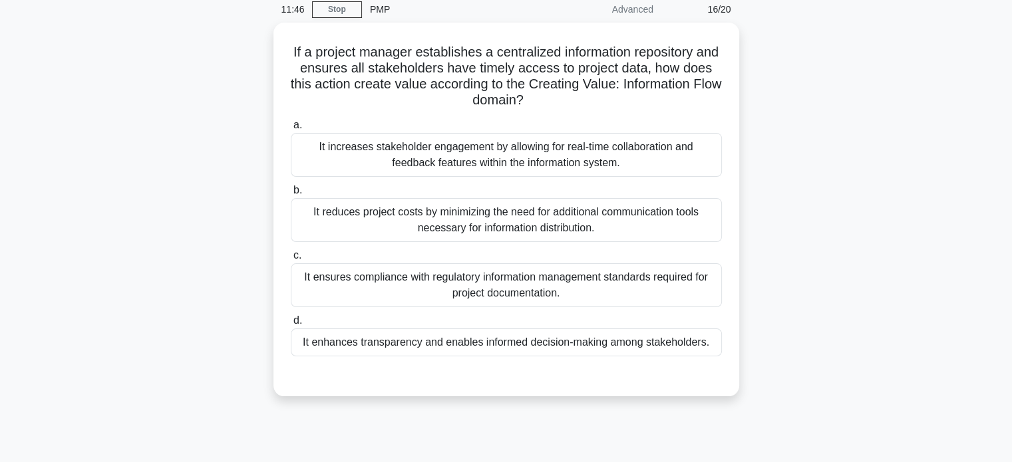
scroll to position [0, 0]
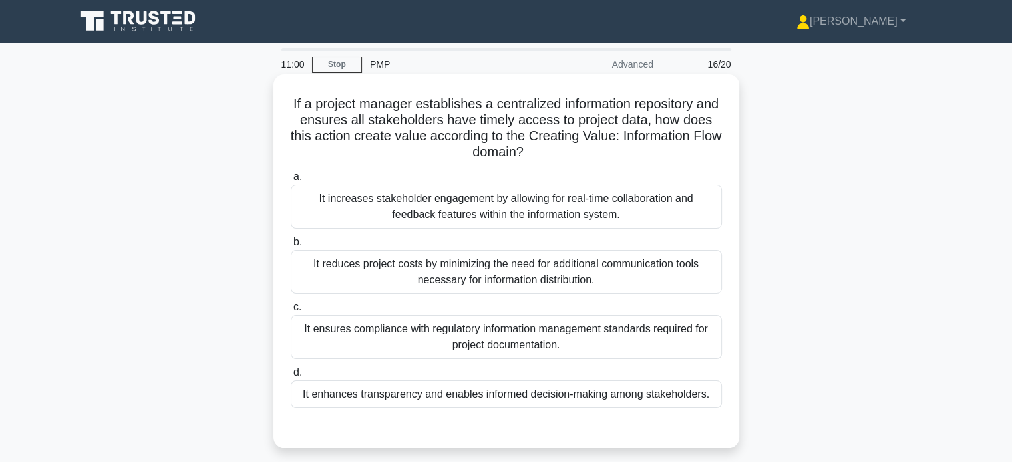
click at [618, 289] on div "It reduces project costs by minimizing the need for additional communication to…" at bounding box center [506, 272] width 431 height 44
click at [291, 247] on input "b. It reduces project costs by minimizing the need for additional communication…" at bounding box center [291, 242] width 0 height 9
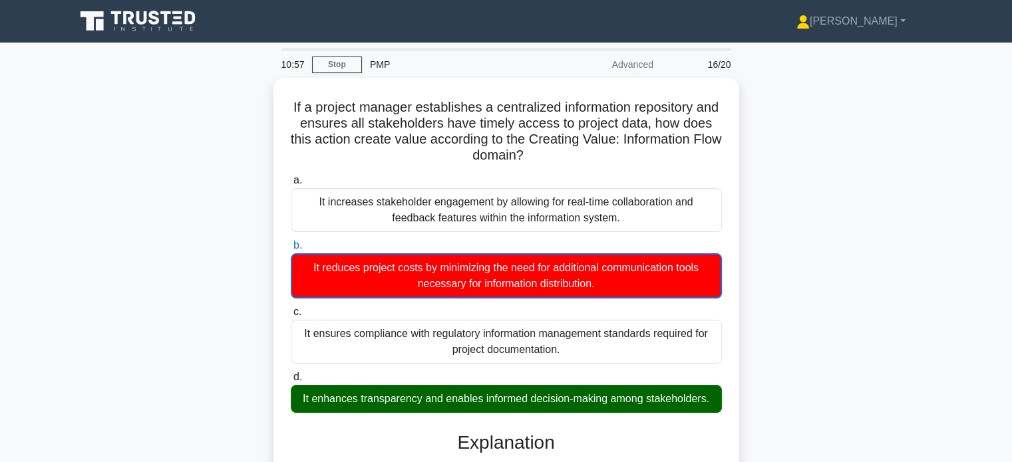
scroll to position [152, 0]
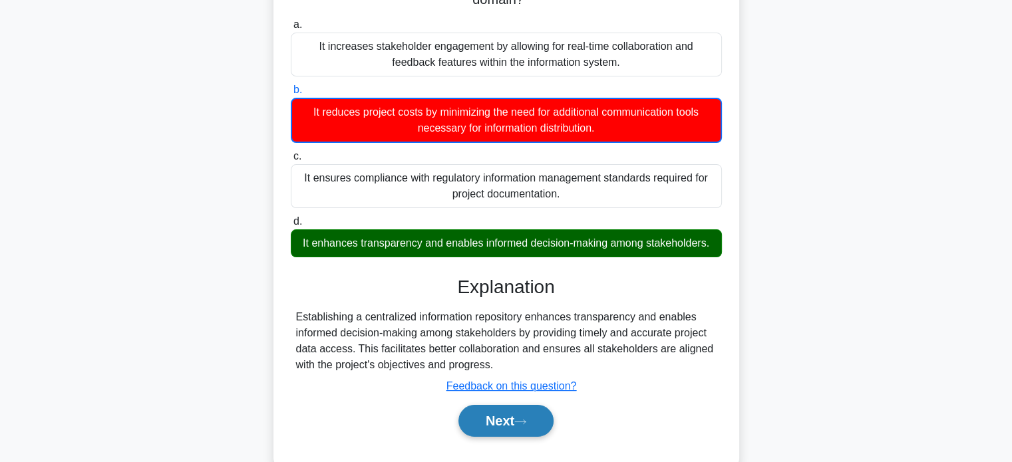
click at [508, 417] on button "Next" at bounding box center [505, 421] width 95 height 32
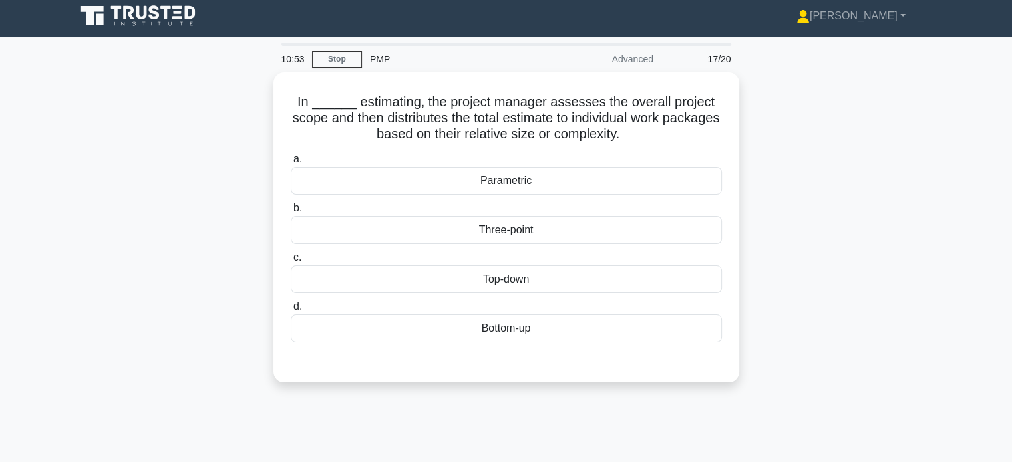
scroll to position [0, 0]
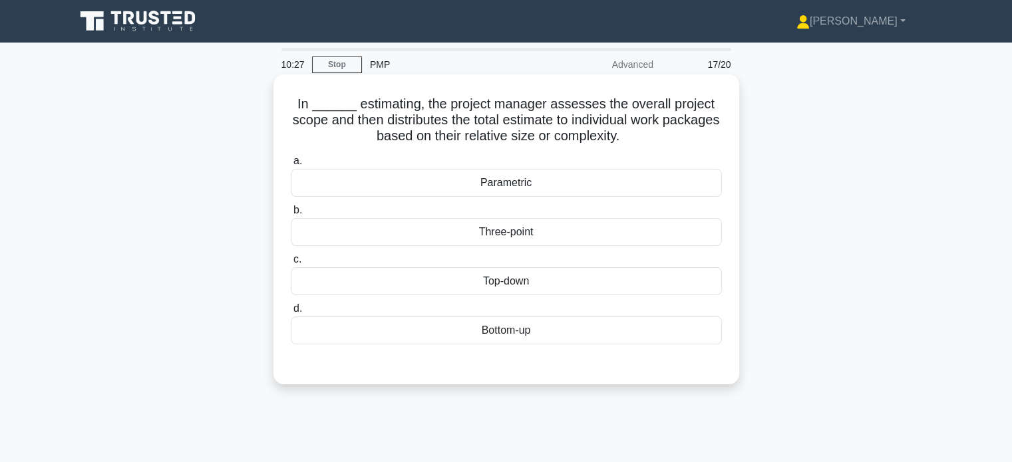
click at [552, 186] on div "Parametric" at bounding box center [506, 183] width 431 height 28
click at [291, 166] on input "a. Parametric" at bounding box center [291, 161] width 0 height 9
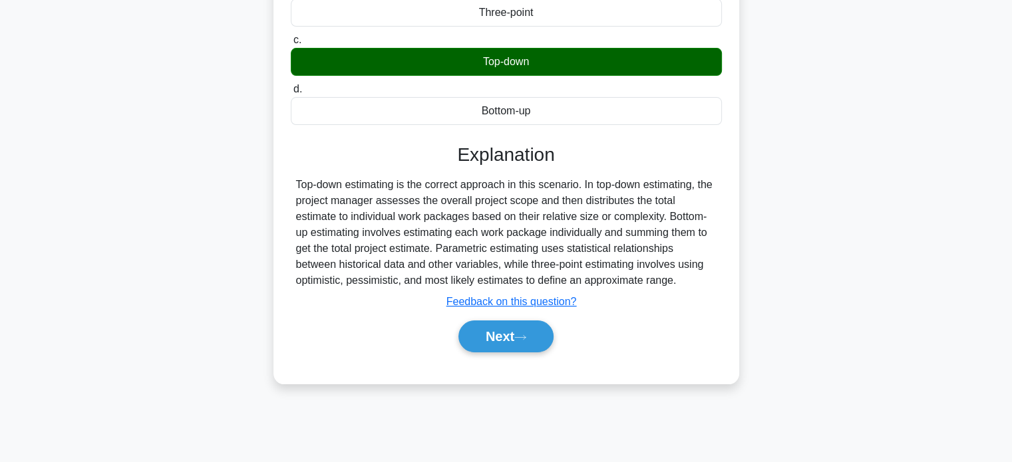
scroll to position [226, 0]
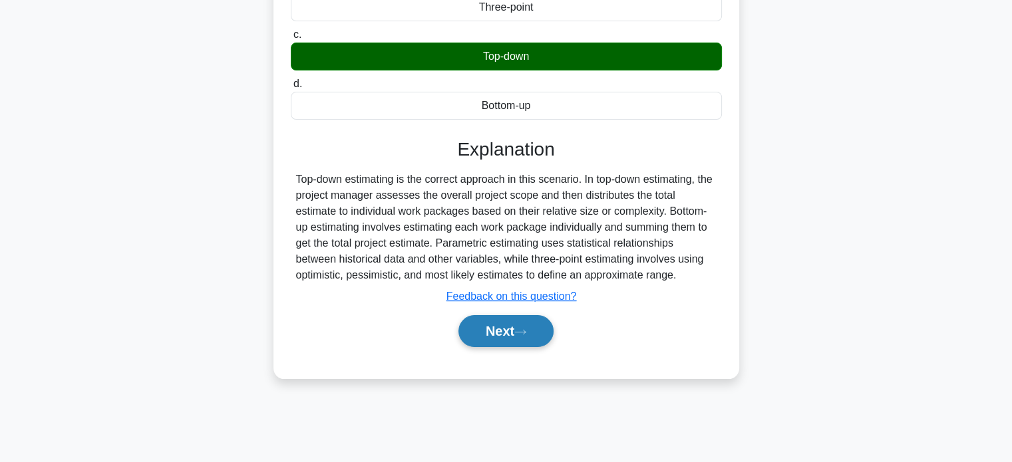
click at [501, 343] on button "Next" at bounding box center [505, 331] width 95 height 32
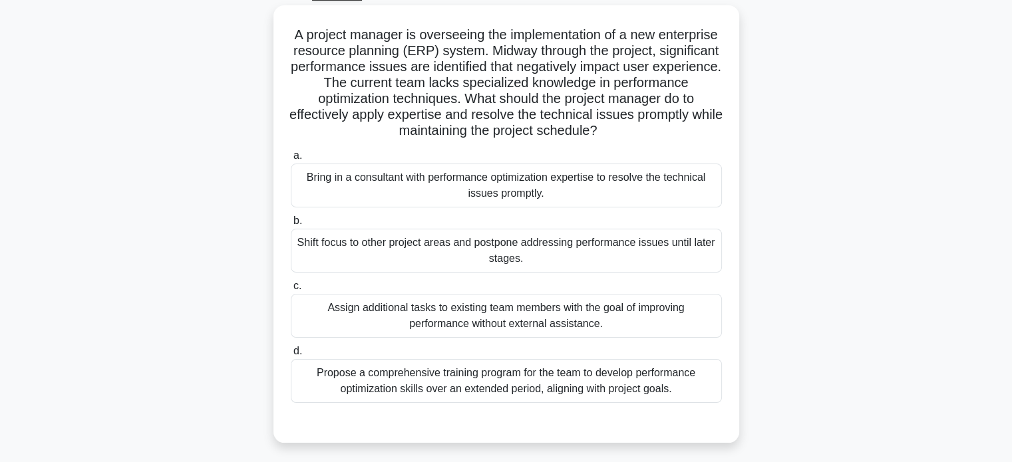
scroll to position [57, 0]
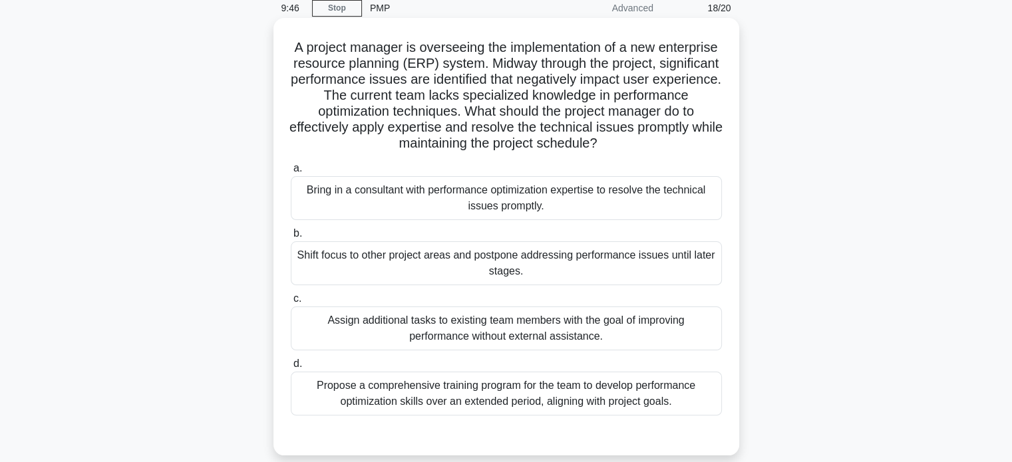
click at [521, 399] on div "Propose a comprehensive training program for the team to develop performance op…" at bounding box center [506, 394] width 431 height 44
click at [291, 369] on input "d. Propose a comprehensive training program for the team to develop performance…" at bounding box center [291, 364] width 0 height 9
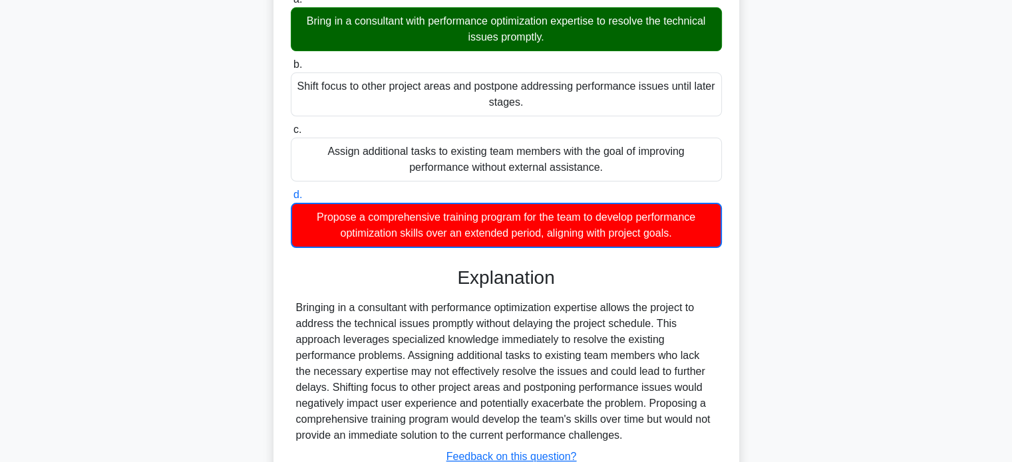
scroll to position [326, 0]
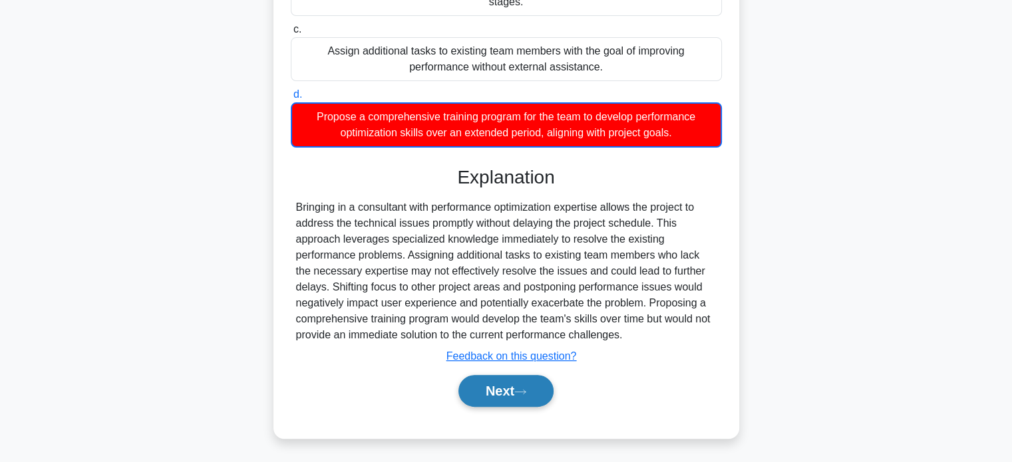
click at [526, 389] on icon at bounding box center [520, 392] width 12 height 7
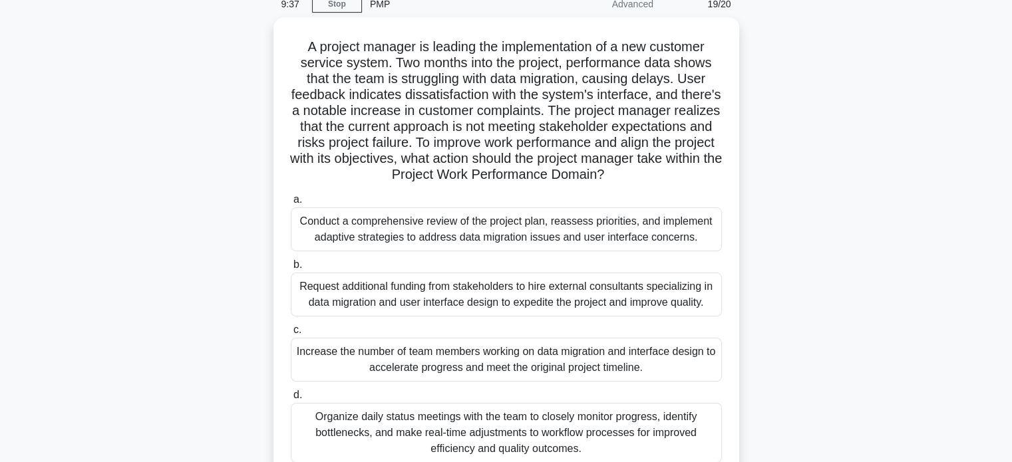
scroll to position [57, 0]
click at [683, 240] on div "Conduct a comprehensive review of the project plan, reassess priorities, and im…" at bounding box center [506, 230] width 431 height 44
click at [291, 205] on input "a. Conduct a comprehensive review of the project plan, reassess priorities, and…" at bounding box center [291, 200] width 0 height 9
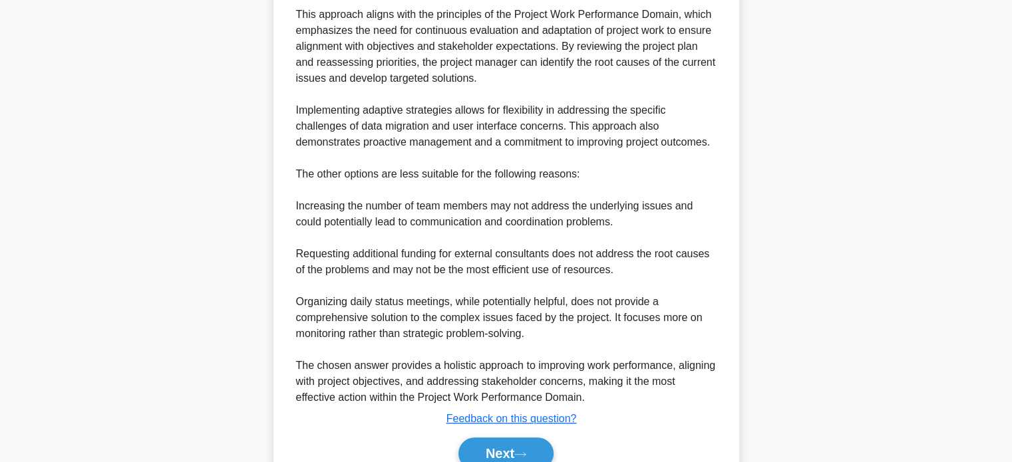
scroll to position [724, 0]
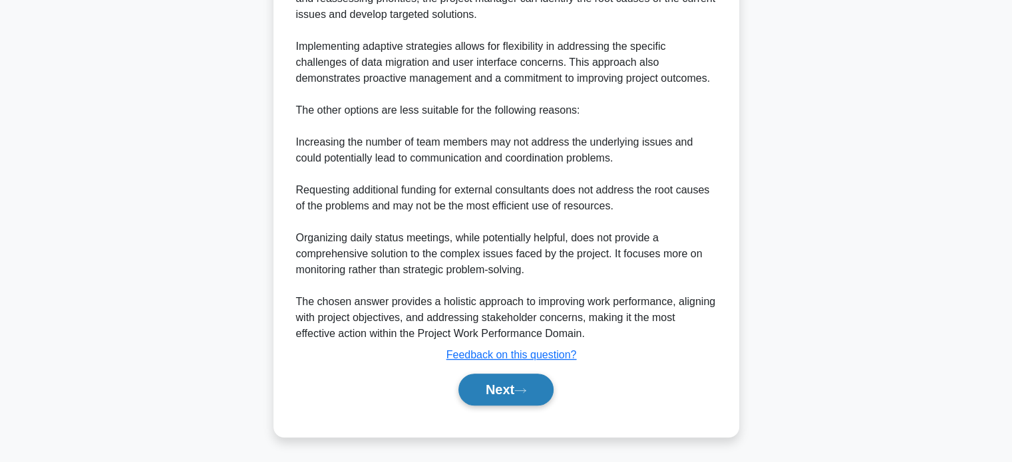
click at [522, 390] on icon at bounding box center [520, 390] width 12 height 7
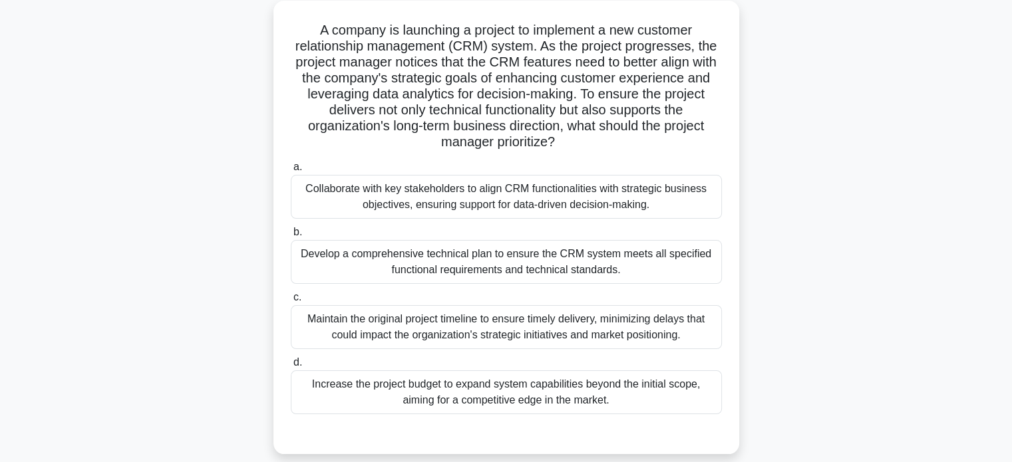
scroll to position [80, 0]
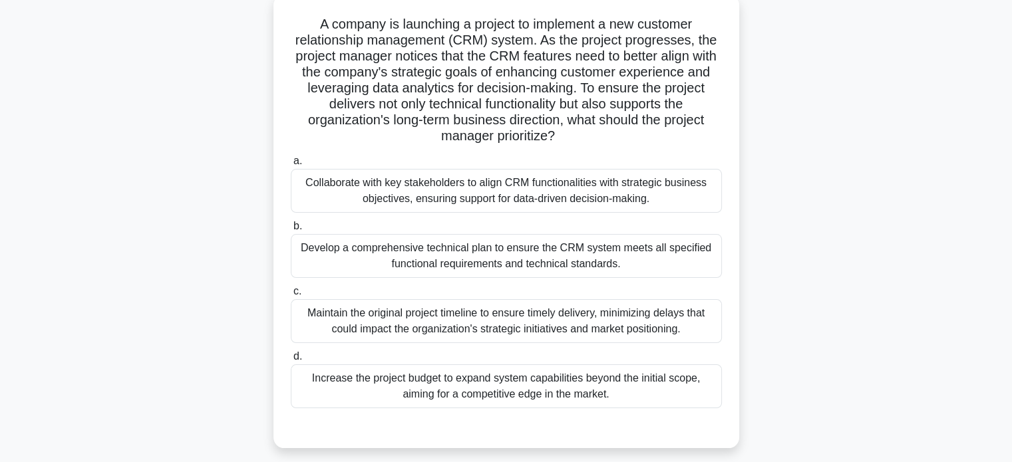
click at [582, 257] on div "Develop a comprehensive technical plan to ensure the CRM system meets all speci…" at bounding box center [506, 256] width 431 height 44
click at [291, 231] on input "b. Develop a comprehensive technical plan to ensure the CRM system meets all sp…" at bounding box center [291, 226] width 0 height 9
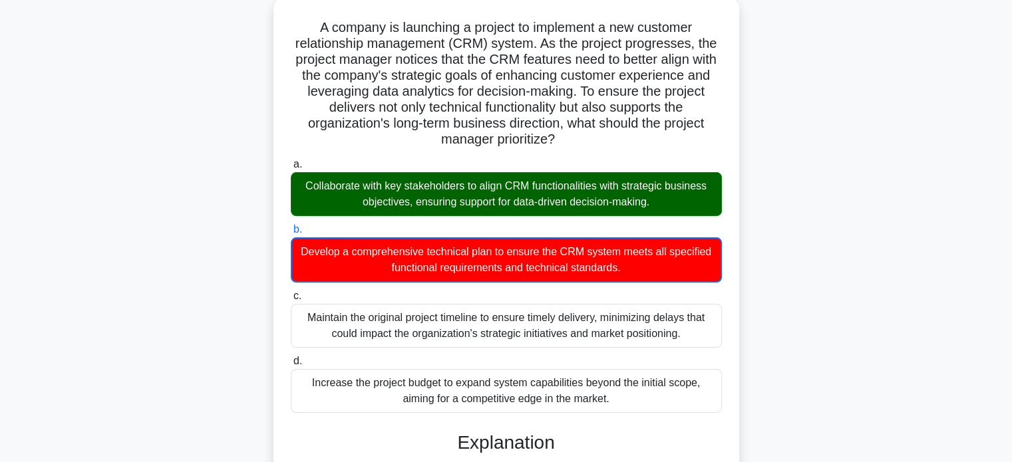
scroll to position [326, 0]
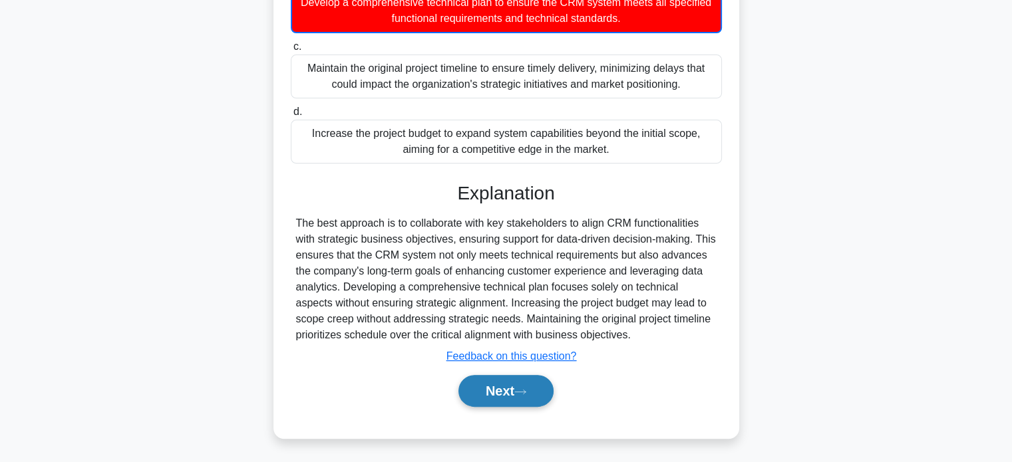
click at [542, 392] on button "Next" at bounding box center [505, 391] width 95 height 32
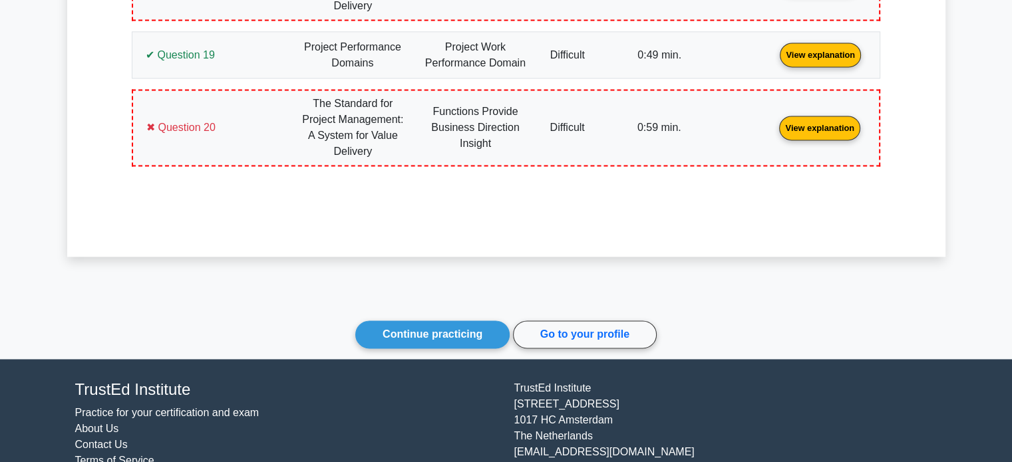
scroll to position [2013, 0]
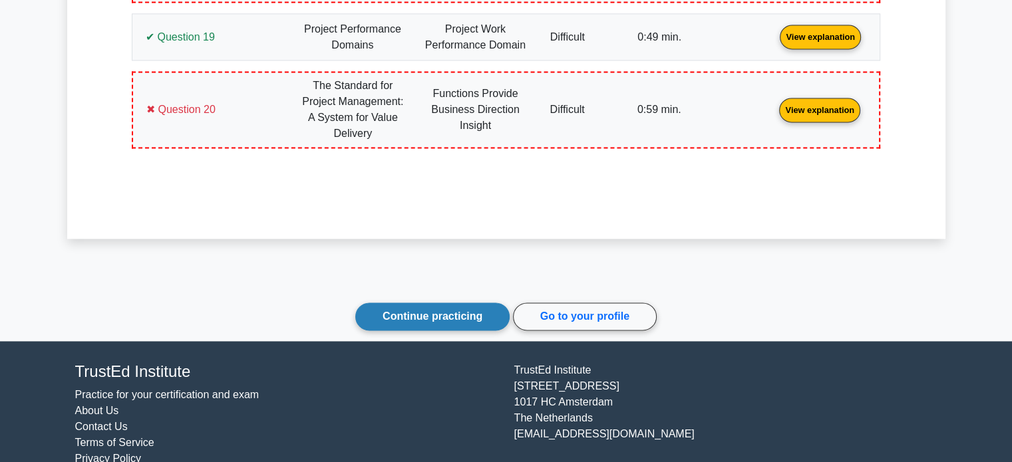
click at [444, 329] on link "Continue practicing" at bounding box center [432, 317] width 154 height 28
